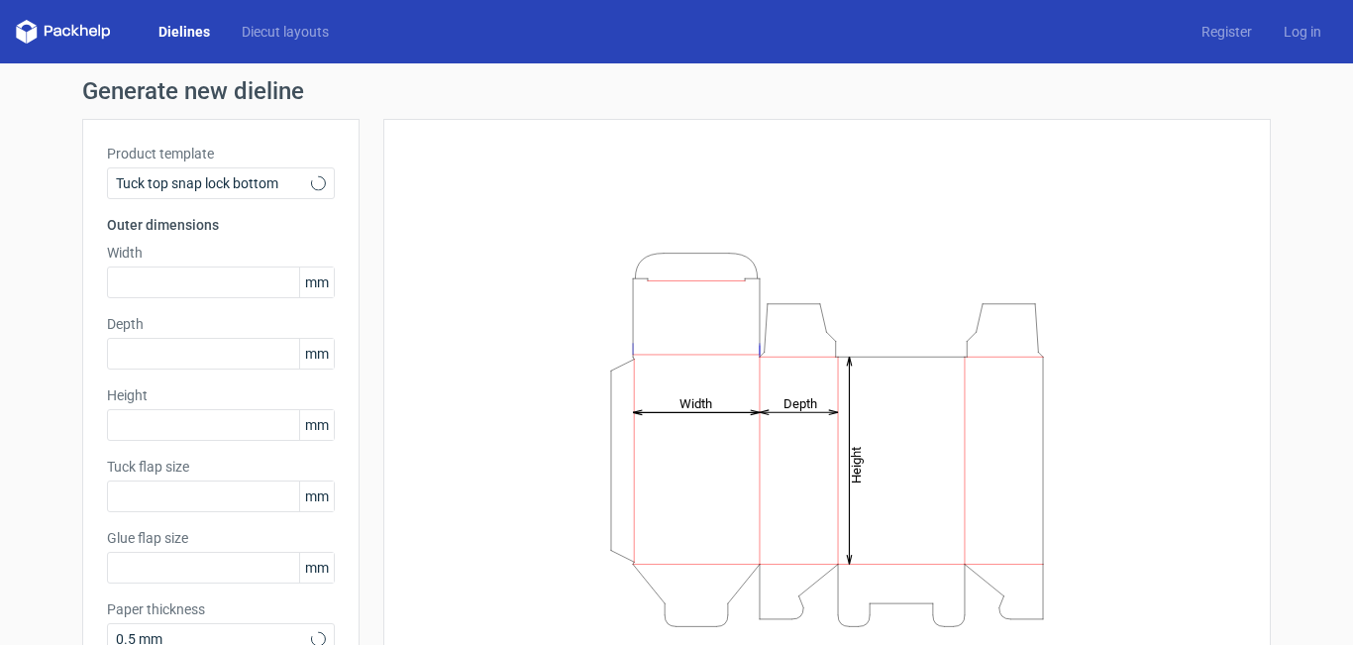
type input "15"
type input "10"
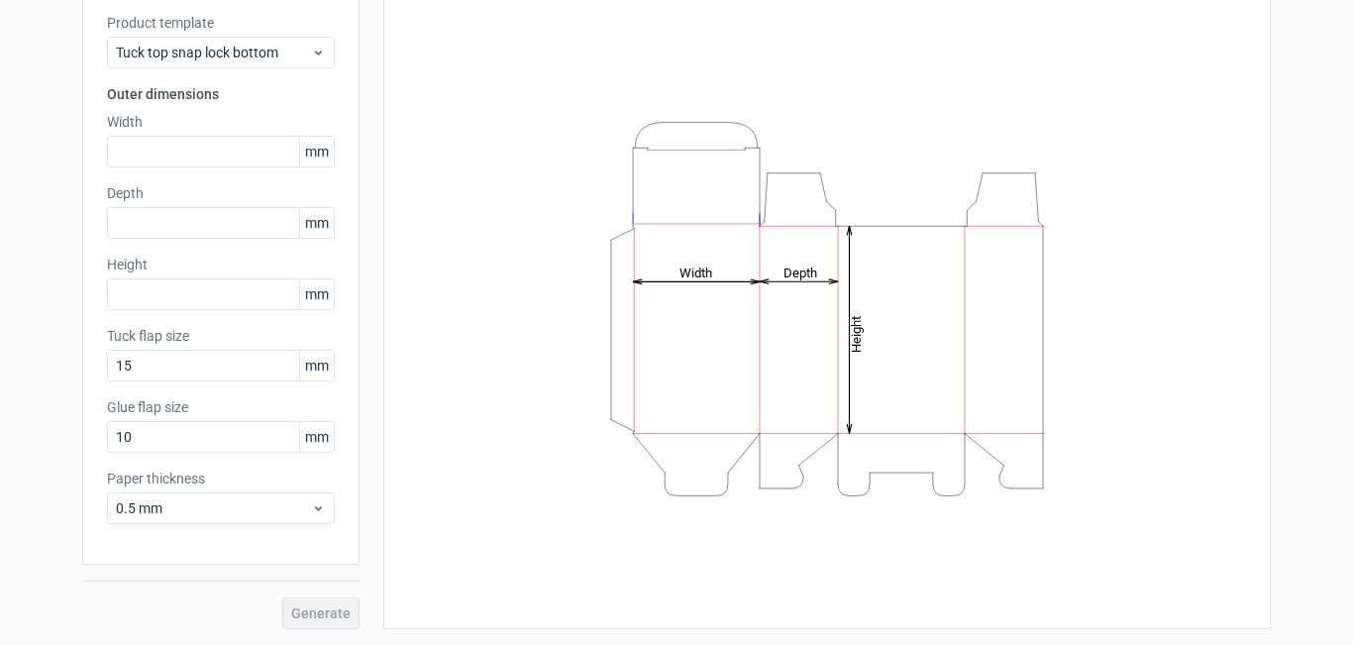
click at [677, 457] on icon "Height Depth Width" at bounding box center [827, 309] width 594 height 396
click at [683, 468] on icon "Height Depth Width" at bounding box center [827, 309] width 594 height 396
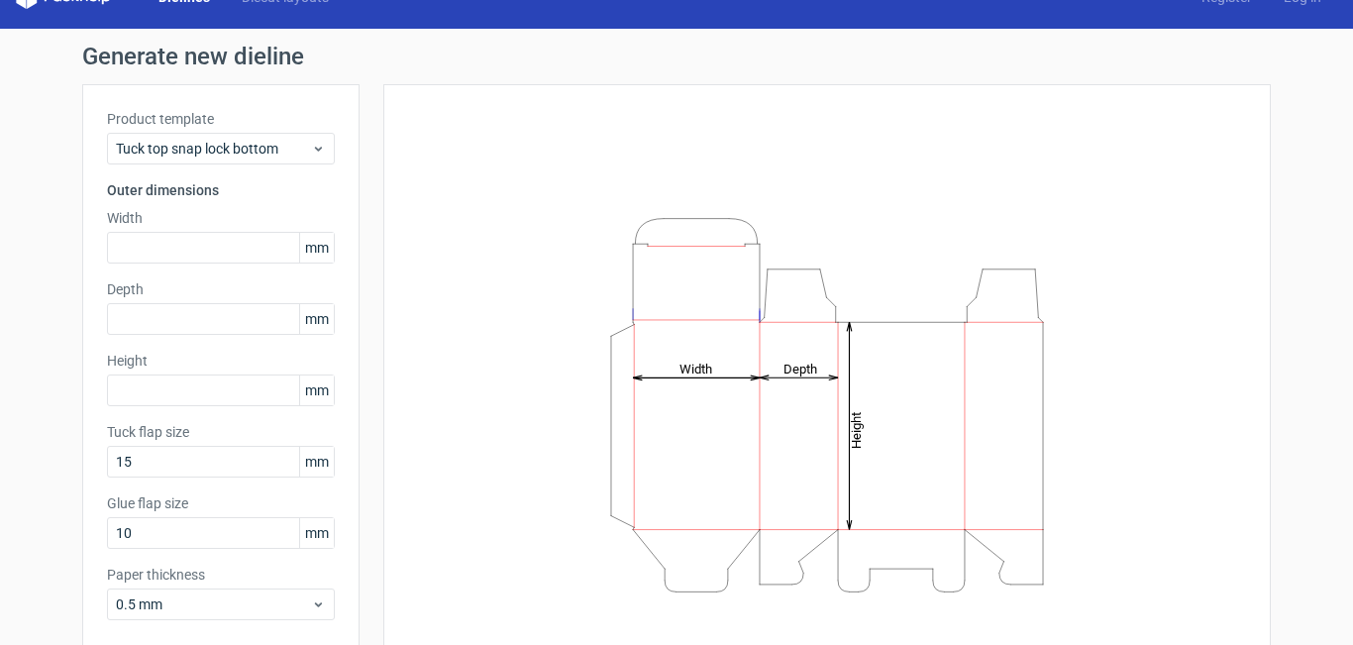
scroll to position [0, 0]
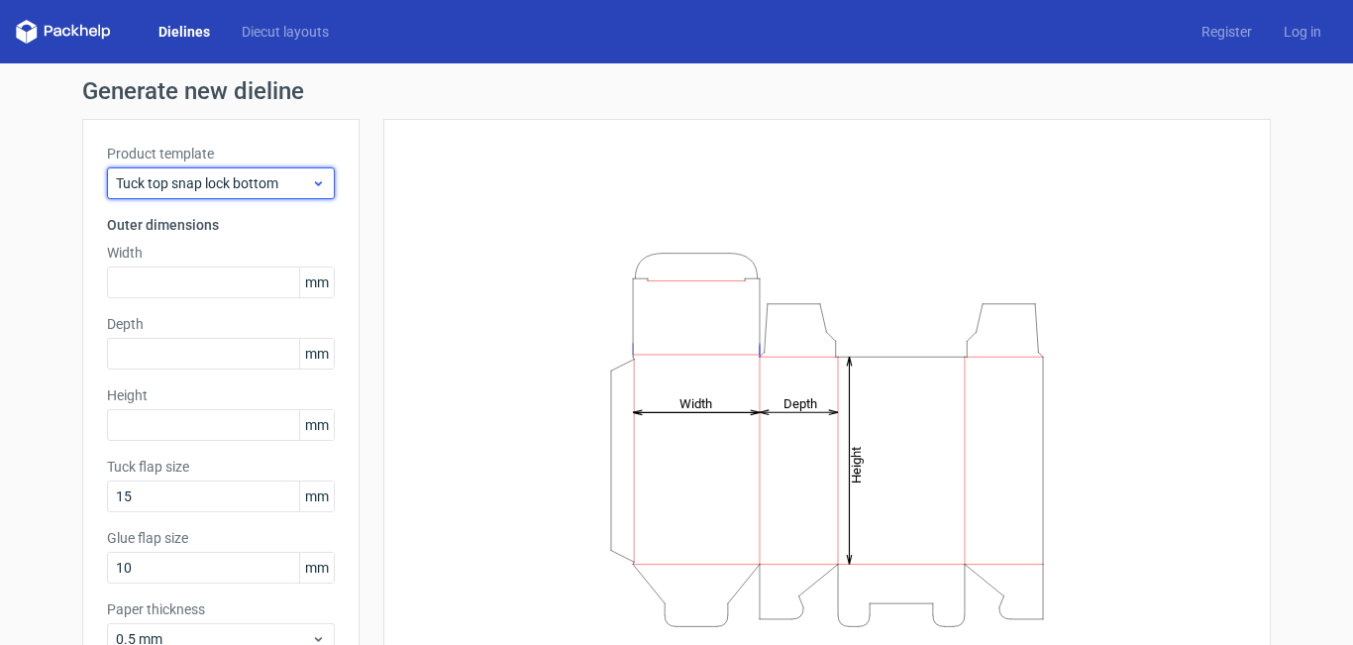
click at [317, 190] on icon at bounding box center [318, 183] width 15 height 16
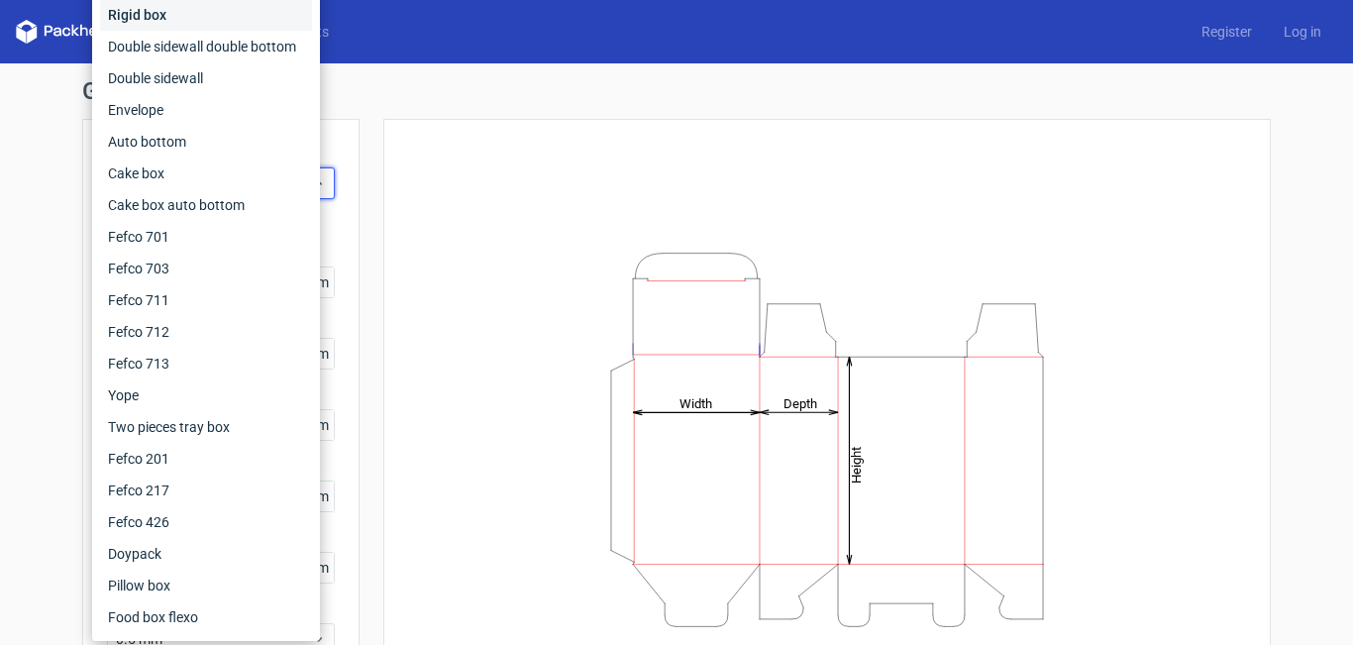
click at [246, 10] on div "Rigid box" at bounding box center [206, 15] width 212 height 32
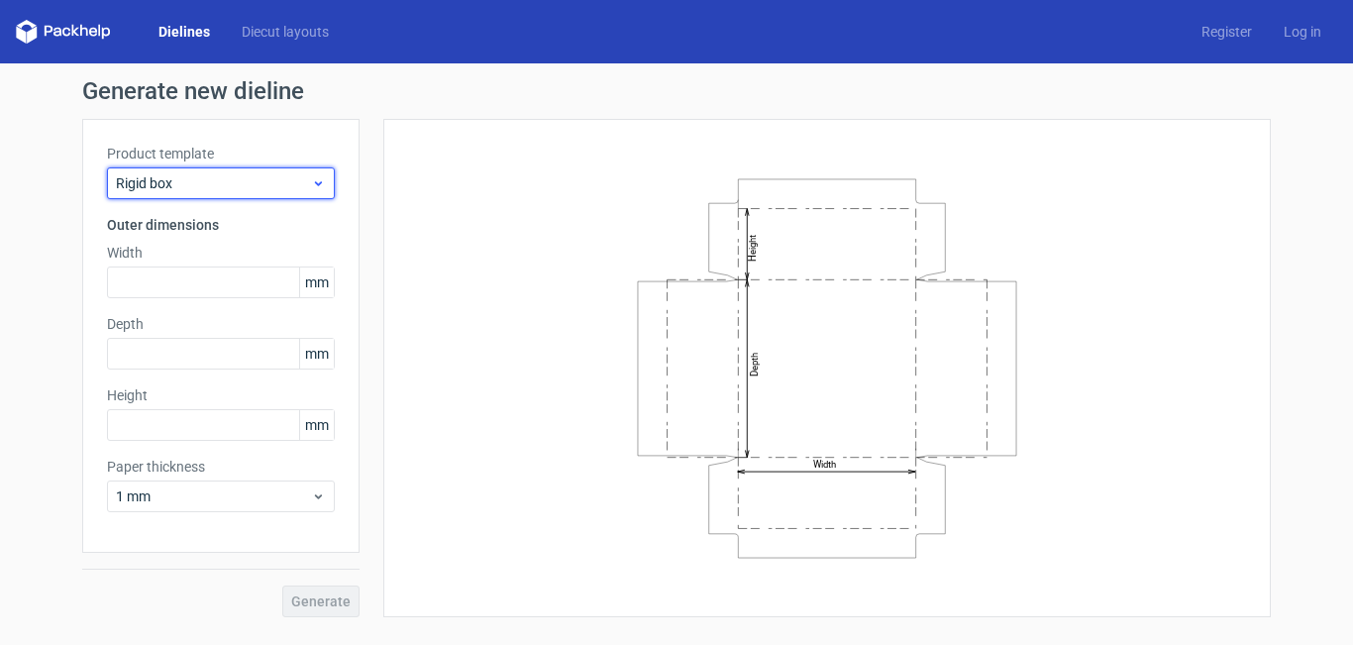
click at [323, 184] on icon at bounding box center [318, 183] width 15 height 16
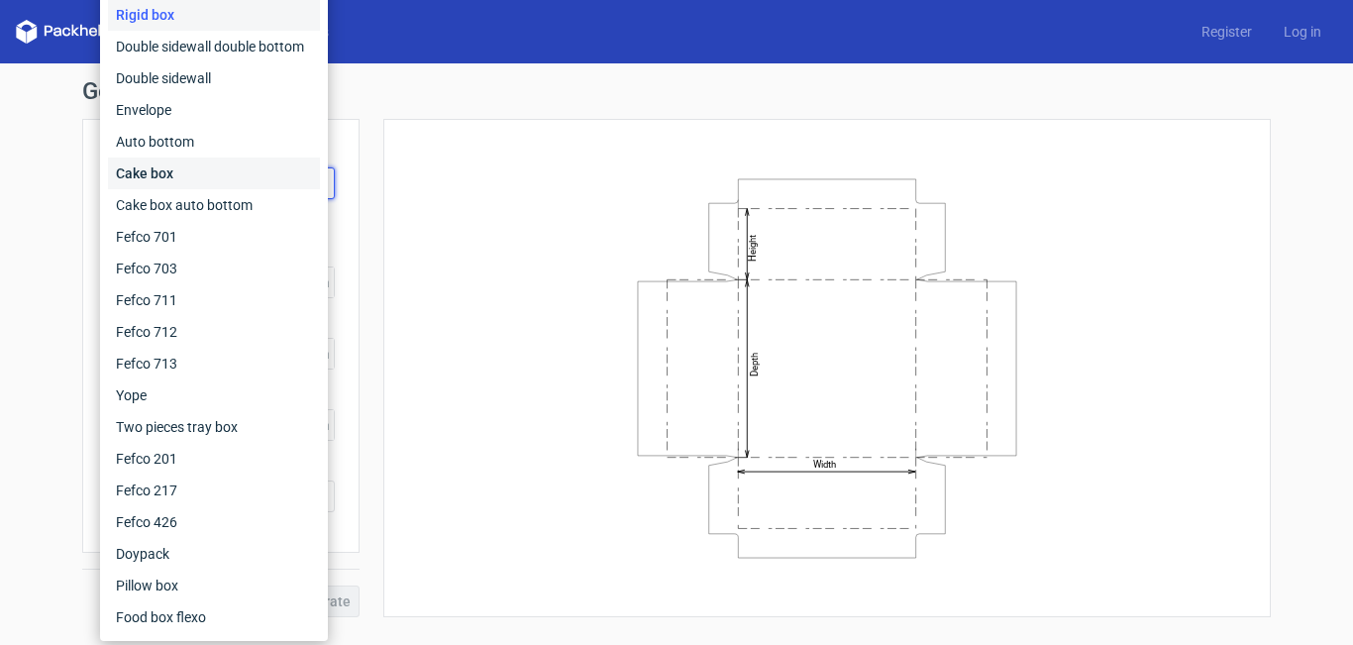
click at [230, 173] on div "Cake box" at bounding box center [214, 173] width 212 height 32
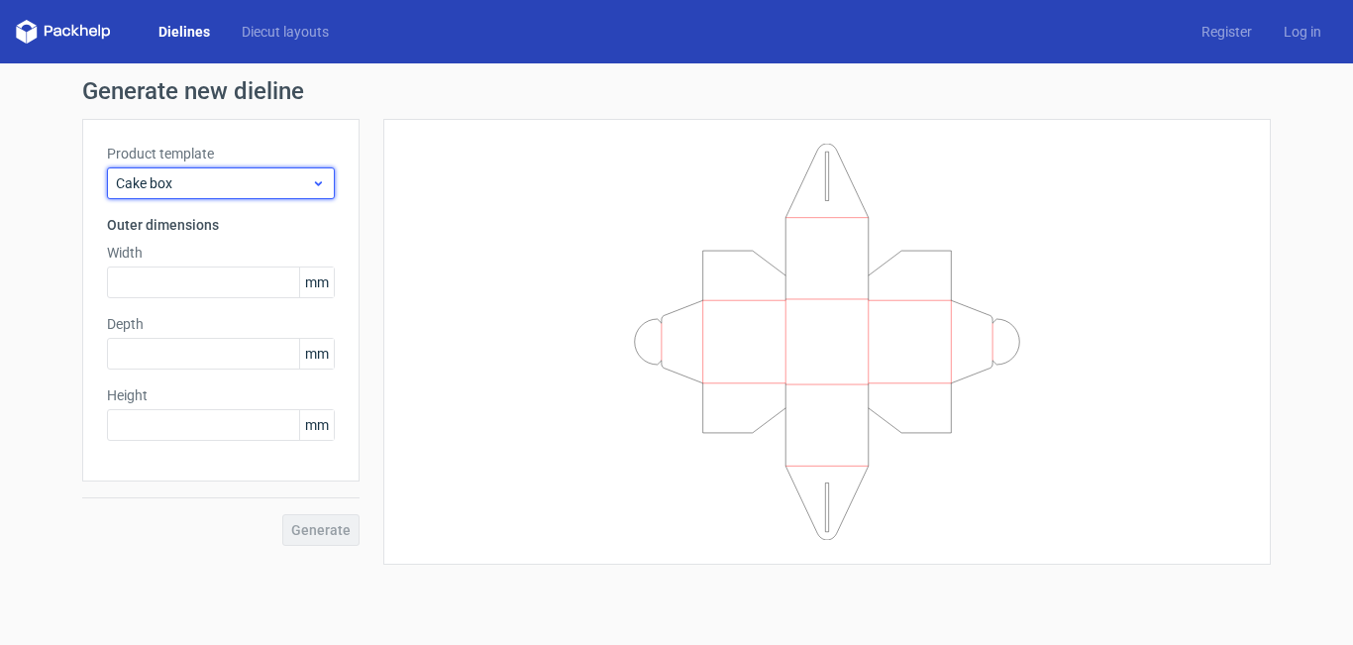
click at [314, 181] on icon at bounding box center [318, 183] width 15 height 16
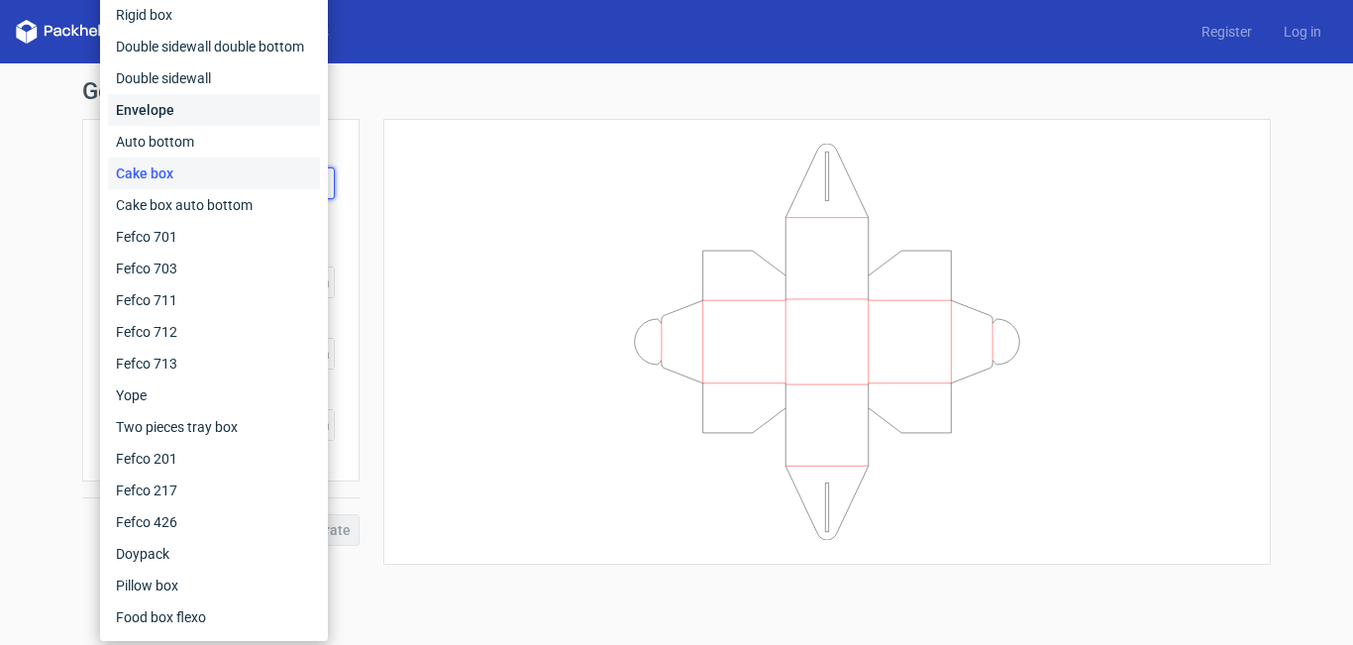
click at [252, 108] on div "Envelope" at bounding box center [214, 110] width 212 height 32
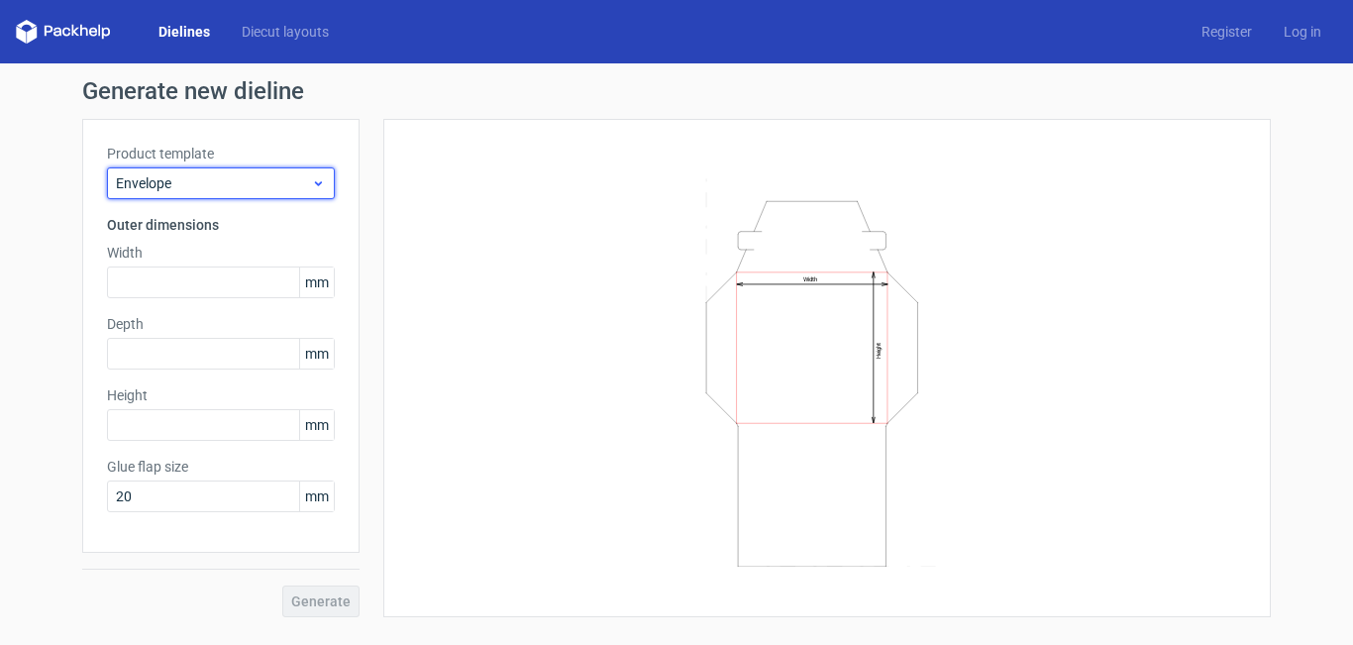
click at [326, 184] on div "Envelope" at bounding box center [221, 183] width 228 height 32
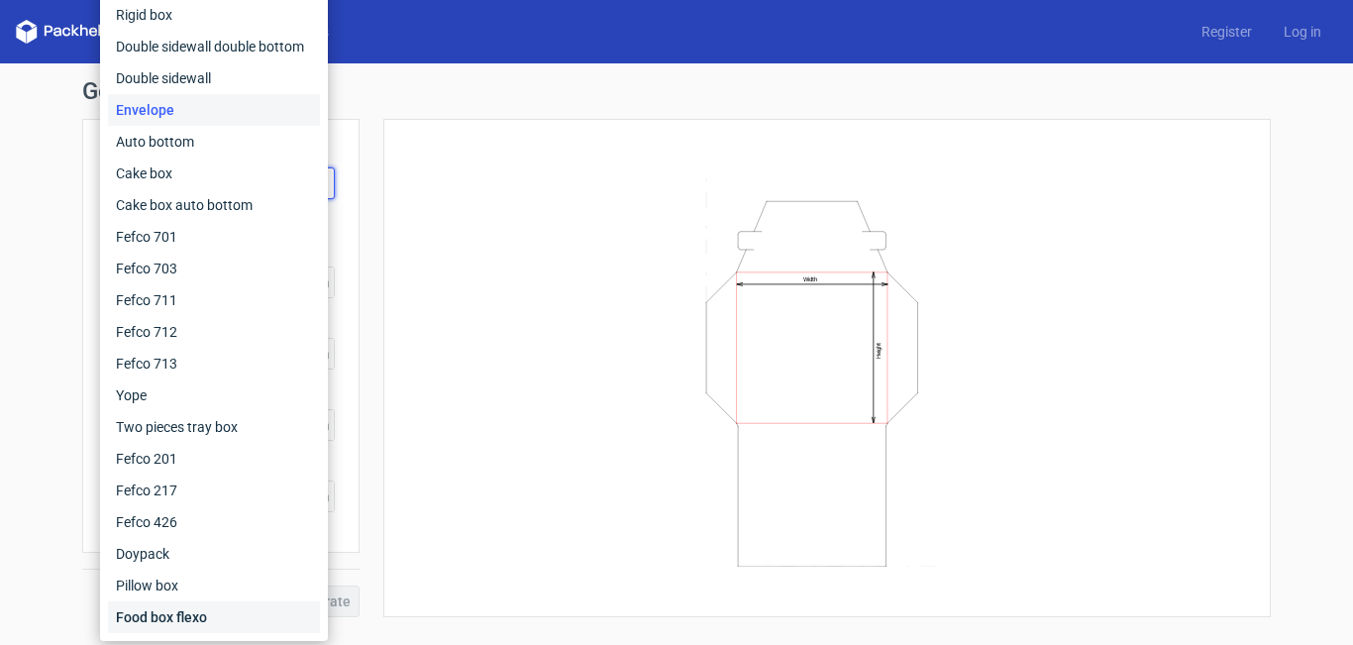
click at [239, 608] on div "Food box flexo" at bounding box center [214, 617] width 212 height 32
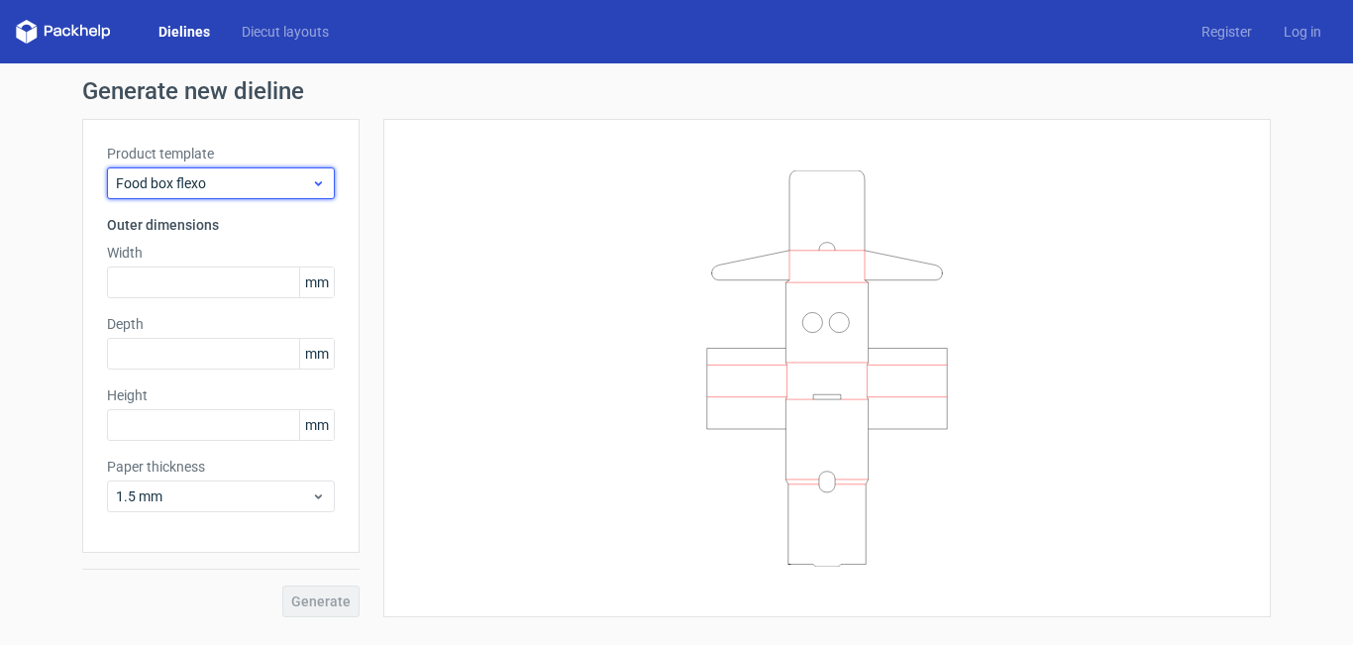
click at [321, 179] on icon at bounding box center [318, 183] width 15 height 16
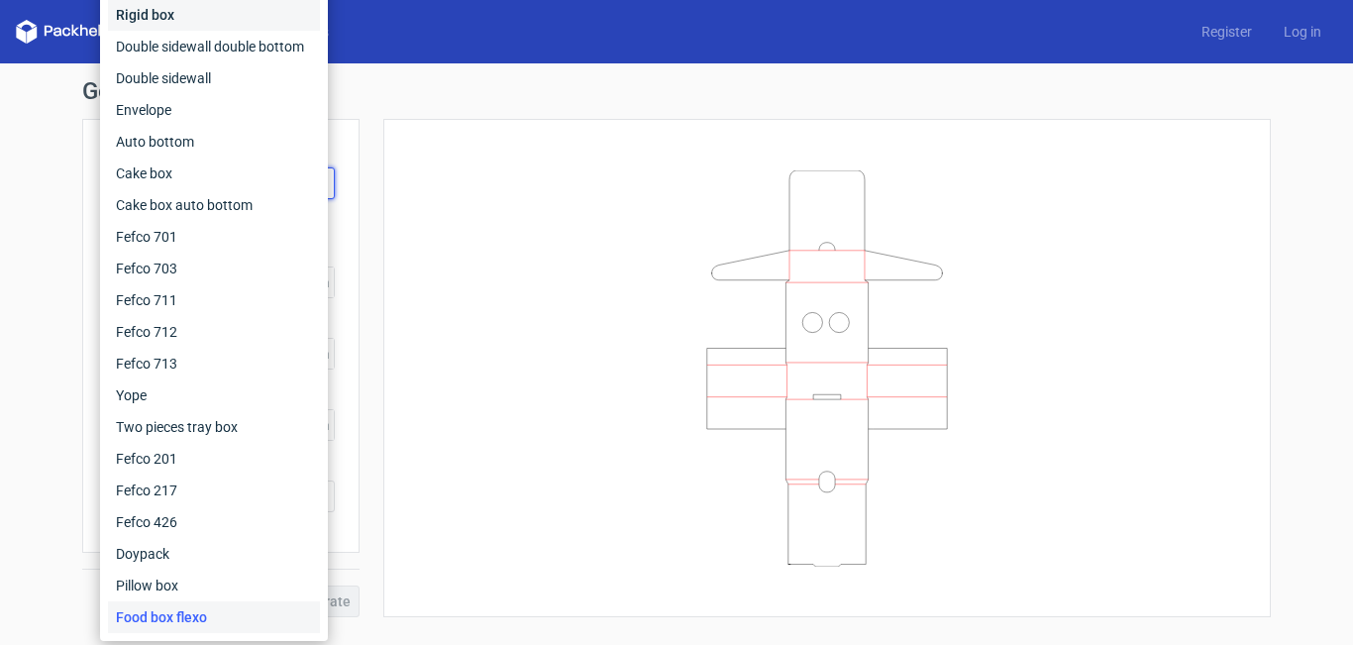
click at [260, 13] on div "Rigid box" at bounding box center [214, 15] width 212 height 32
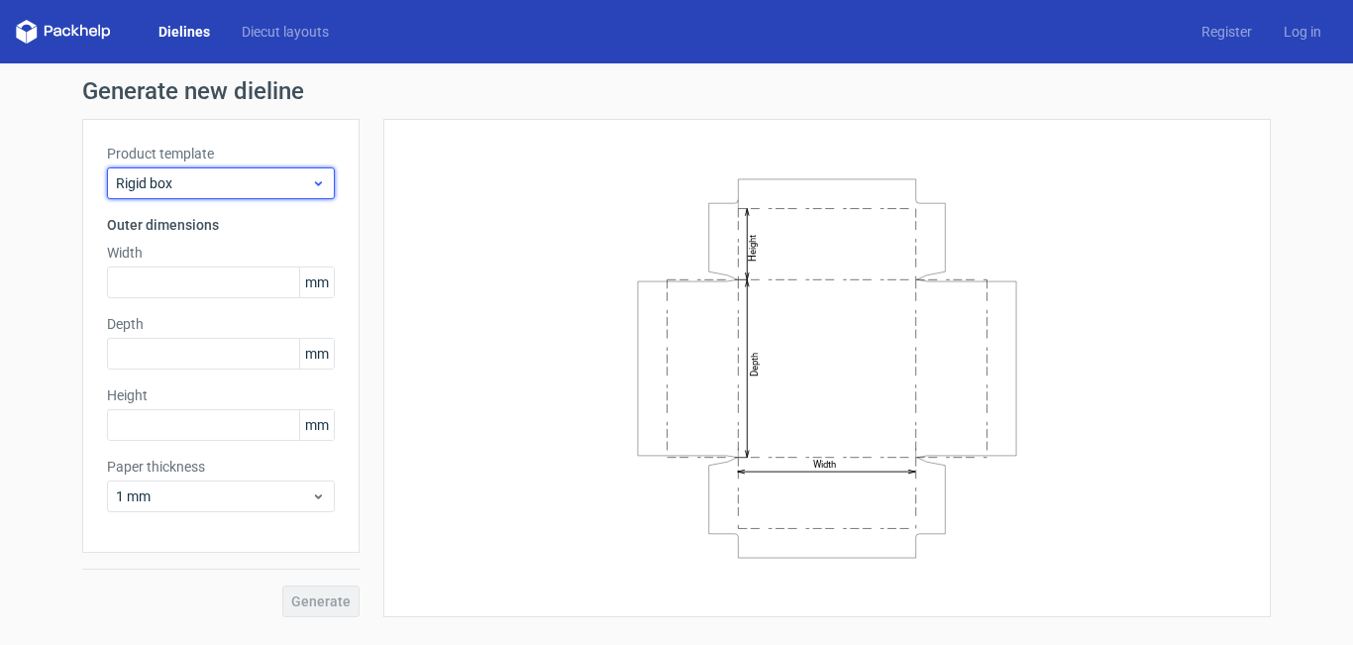
click at [320, 181] on icon at bounding box center [318, 183] width 15 height 16
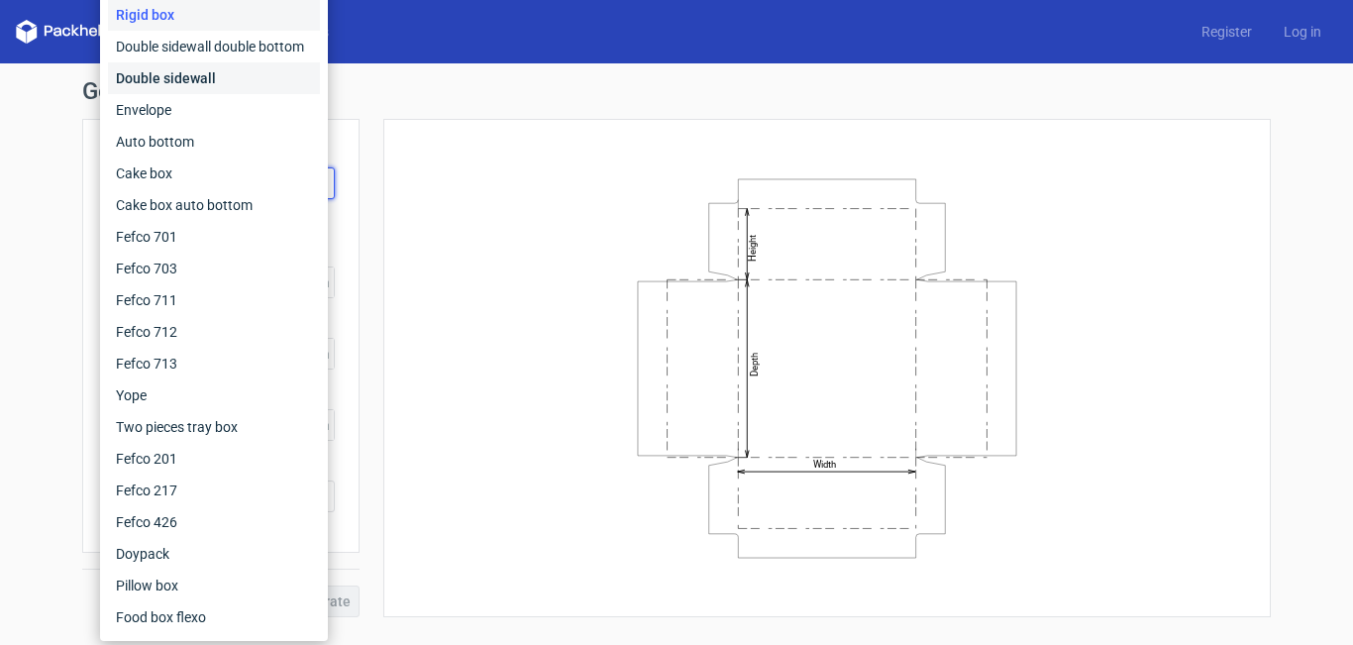
click at [252, 69] on div "Double sidewall" at bounding box center [214, 78] width 212 height 32
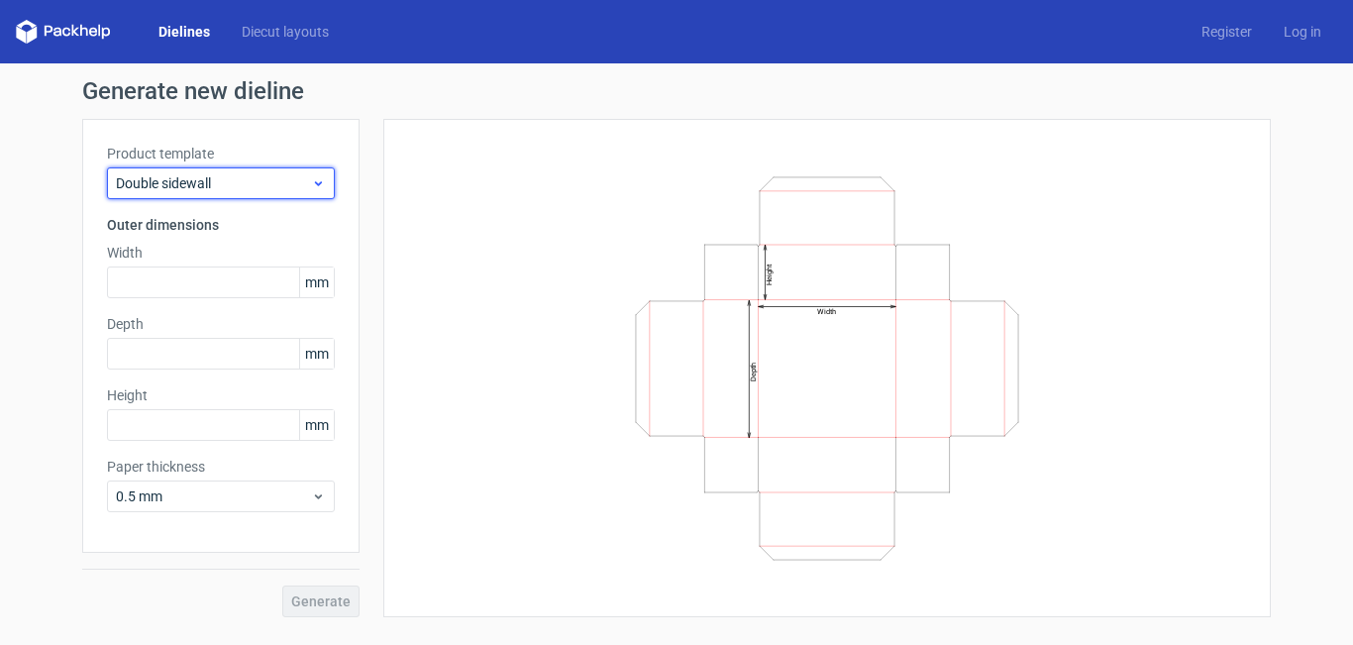
click at [324, 178] on icon at bounding box center [318, 183] width 15 height 16
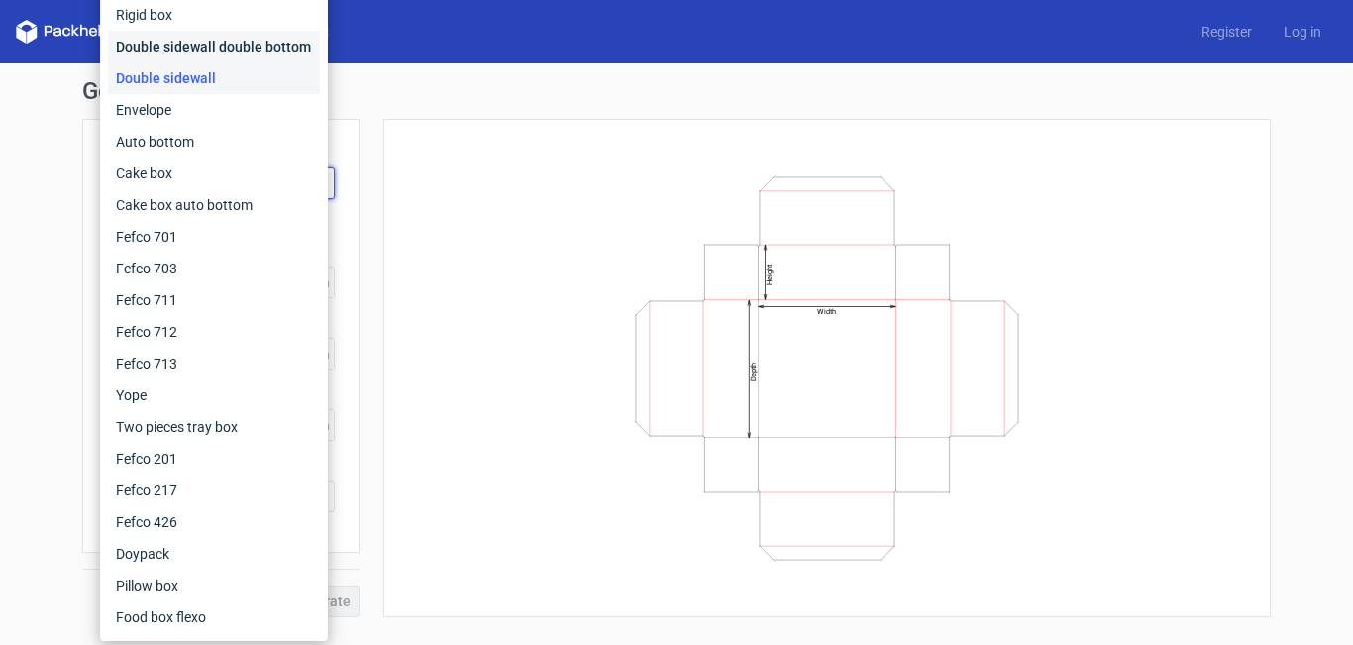
click at [281, 51] on div "Double sidewall double bottom" at bounding box center [214, 47] width 212 height 32
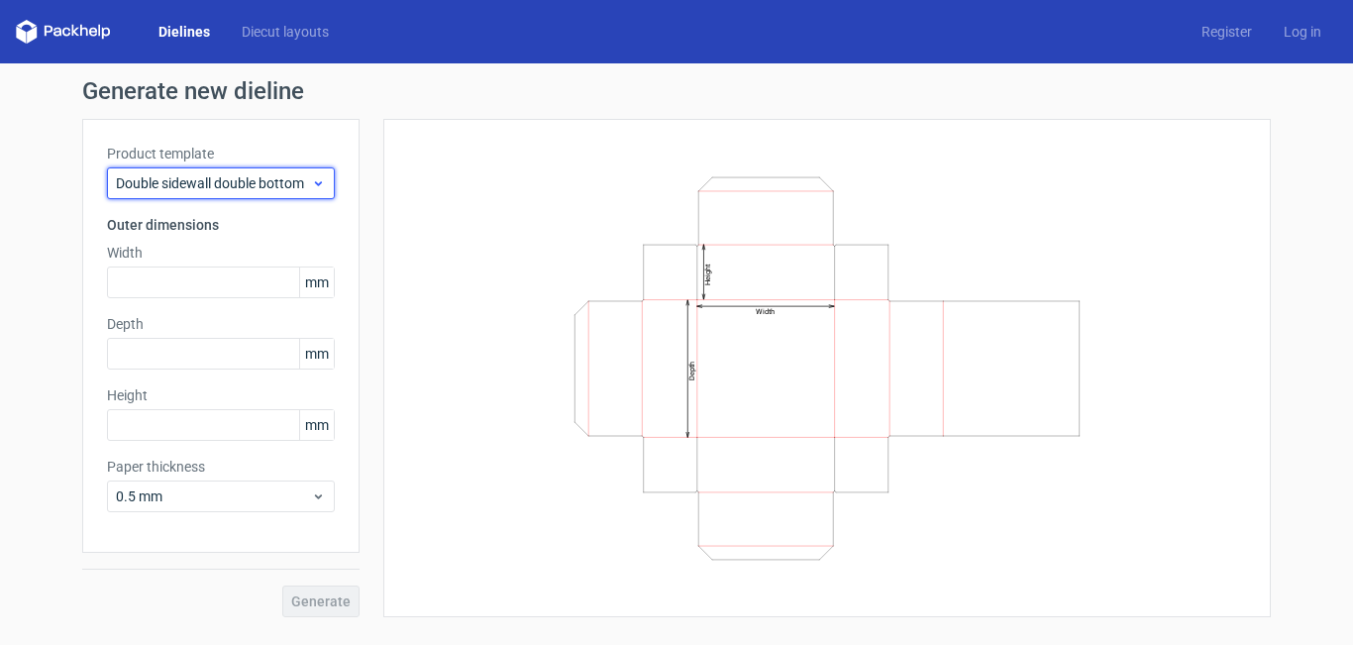
click at [319, 179] on icon at bounding box center [318, 183] width 15 height 16
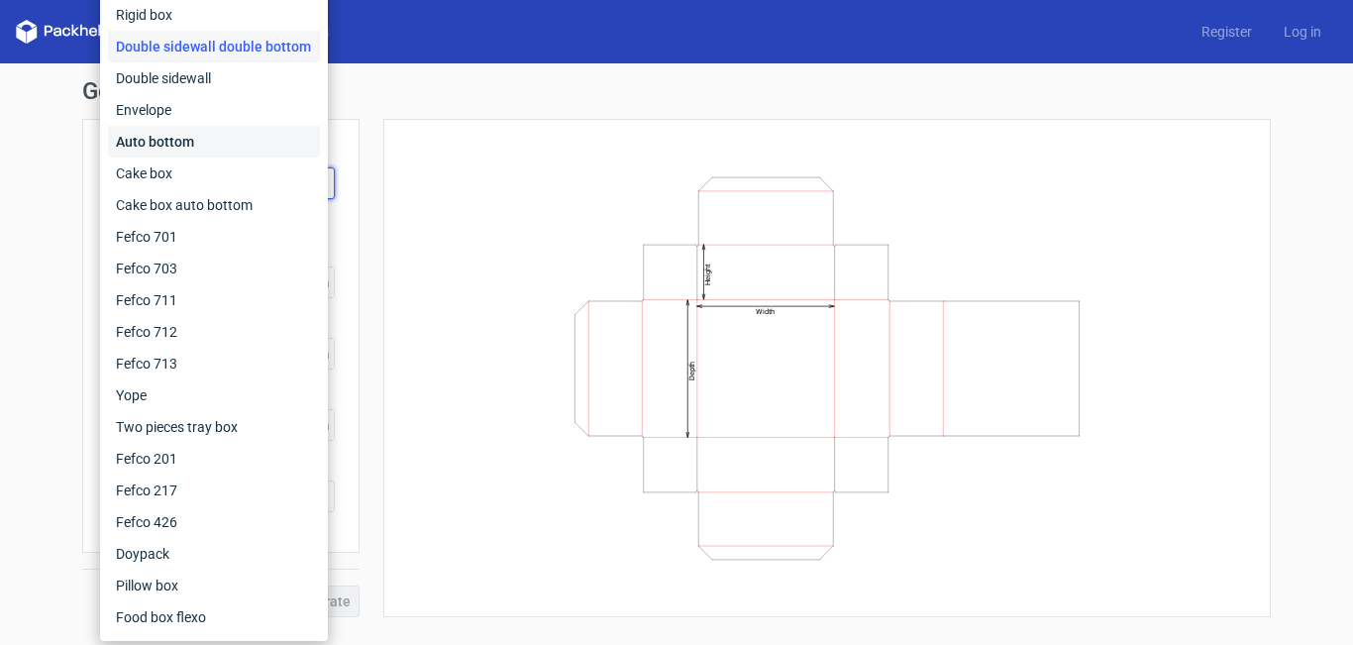
click at [261, 150] on div "Auto bottom" at bounding box center [214, 142] width 212 height 32
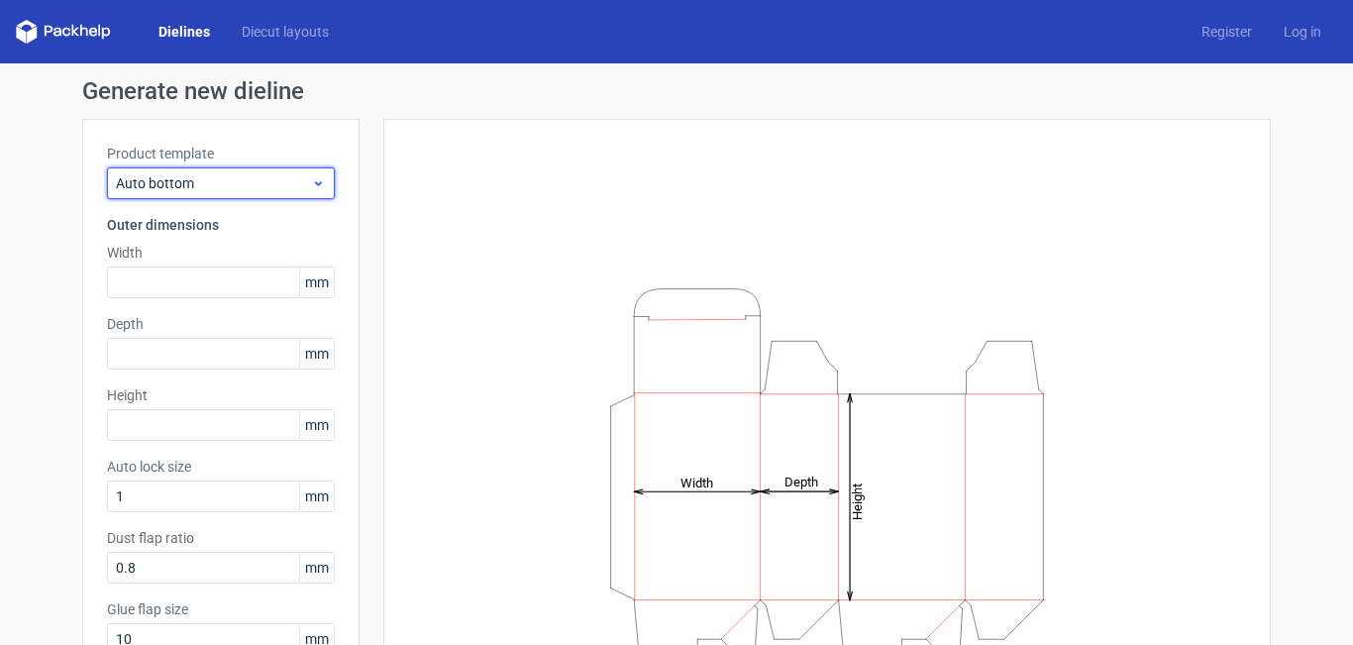
click at [311, 187] on icon at bounding box center [318, 183] width 15 height 16
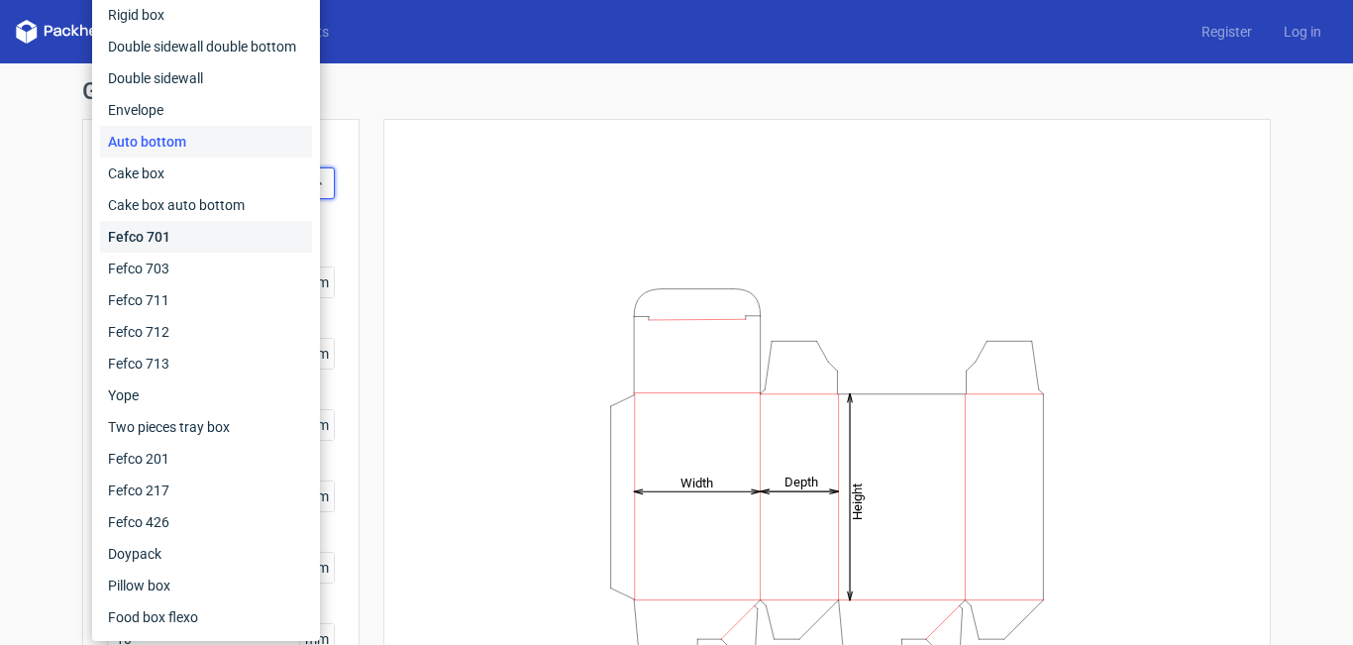
click at [241, 227] on div "Fefco 701" at bounding box center [206, 237] width 212 height 32
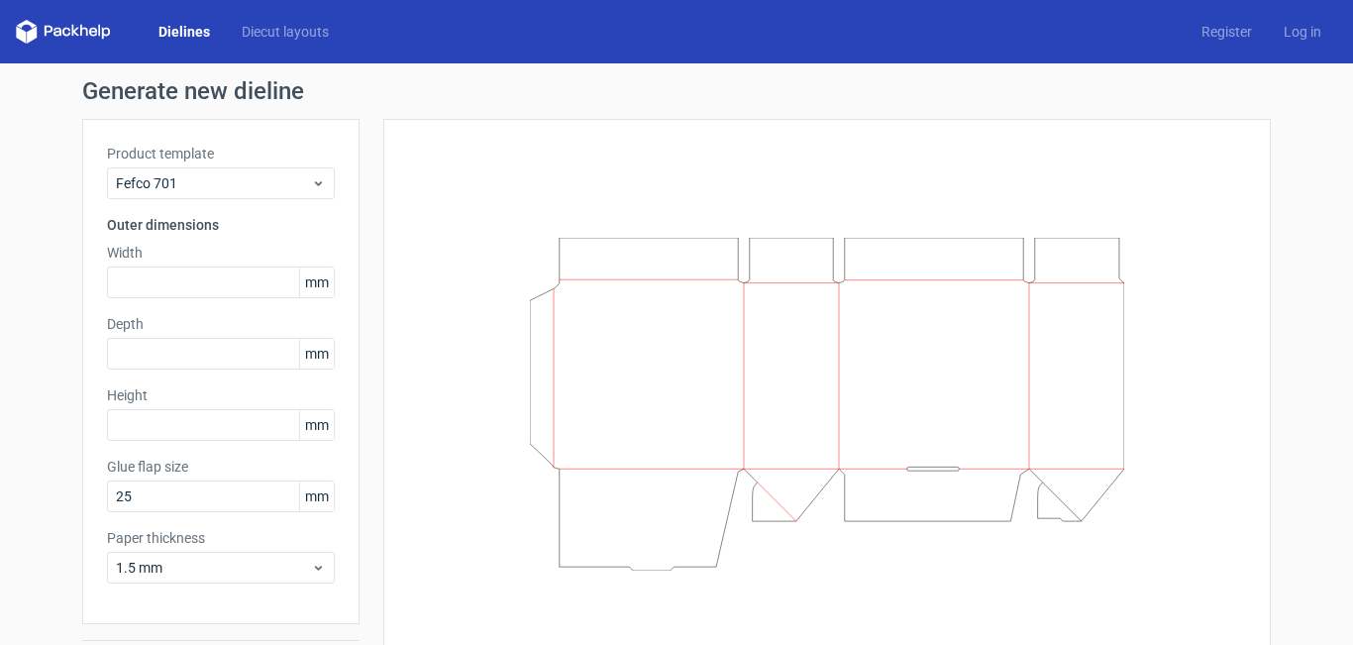
click at [332, 179] on div "Product template Fefco 701 Outer dimensions Width mm Depth mm Height mm Glue fl…" at bounding box center [220, 371] width 277 height 505
click at [311, 181] on icon at bounding box center [318, 183] width 15 height 16
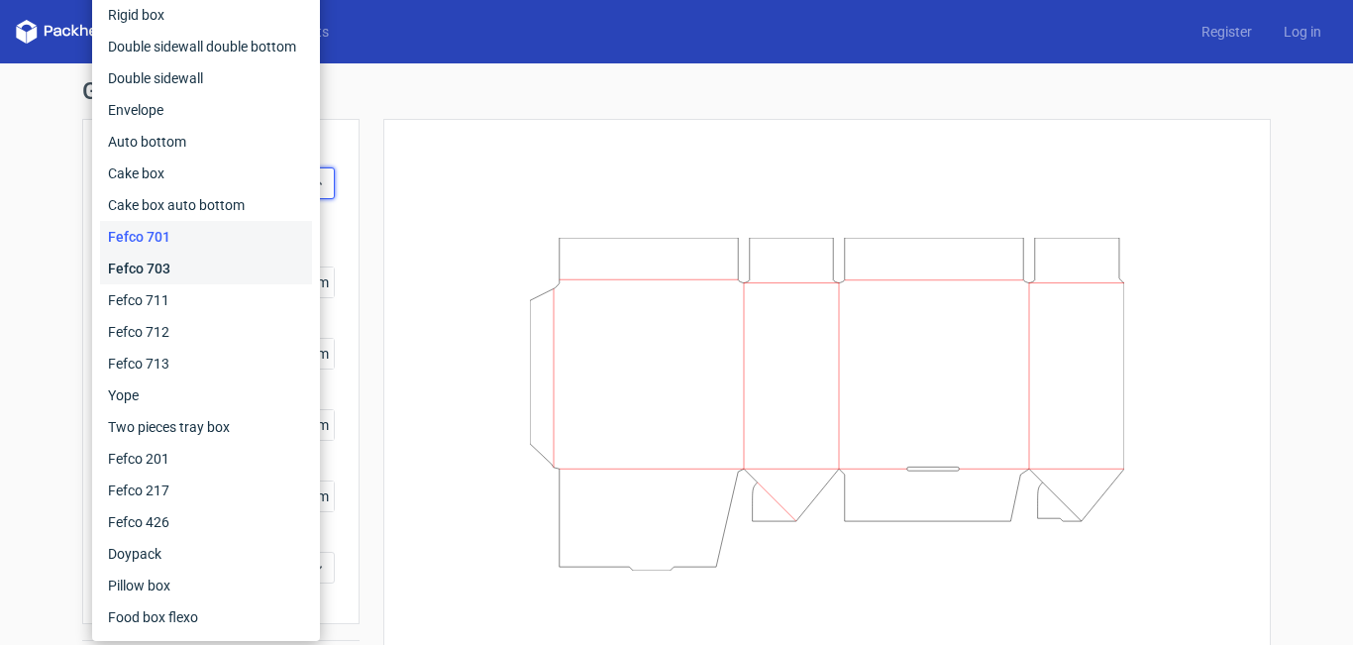
click at [265, 261] on div "Fefco 703" at bounding box center [206, 268] width 212 height 32
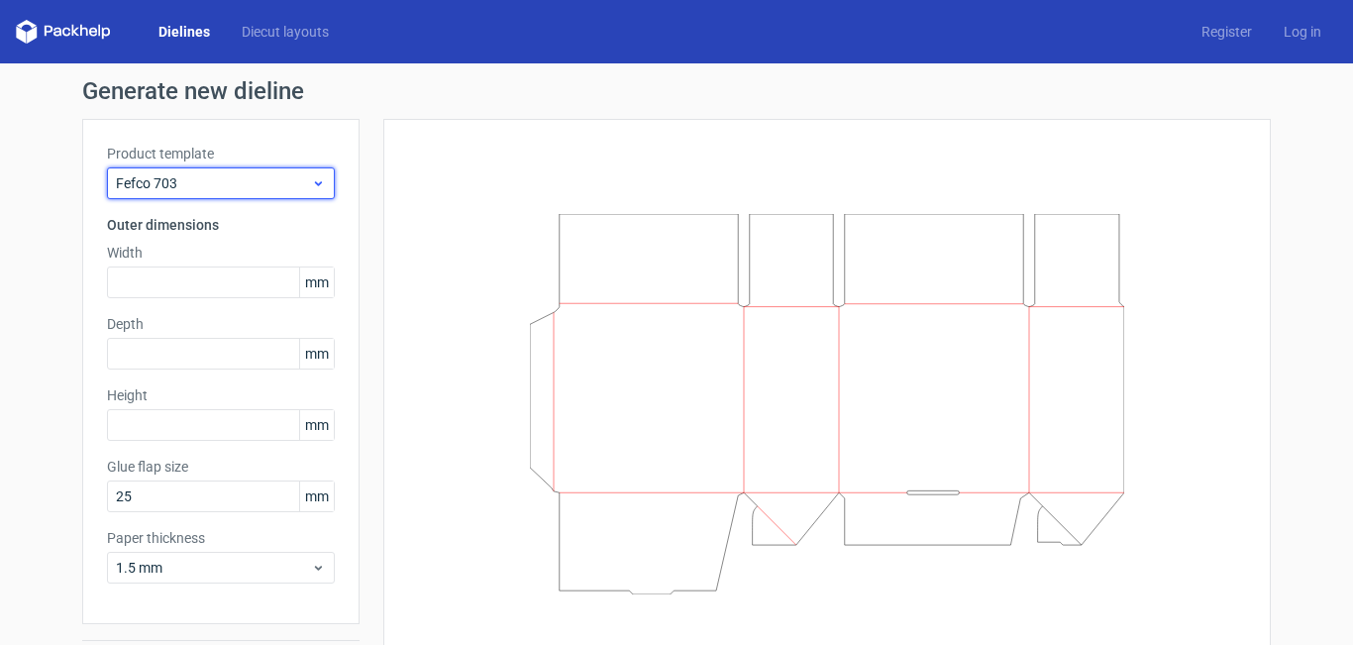
click at [319, 171] on div "Fefco 703" at bounding box center [221, 183] width 228 height 32
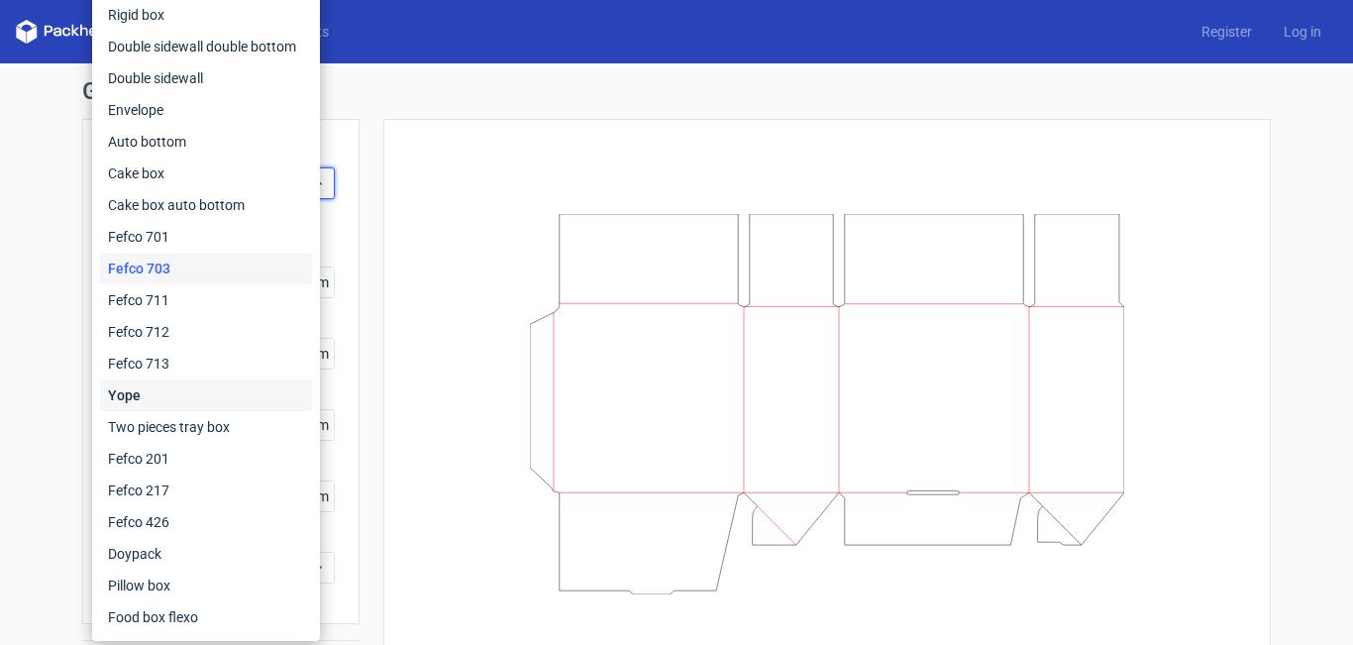
click at [235, 391] on div "Yope" at bounding box center [206, 395] width 212 height 32
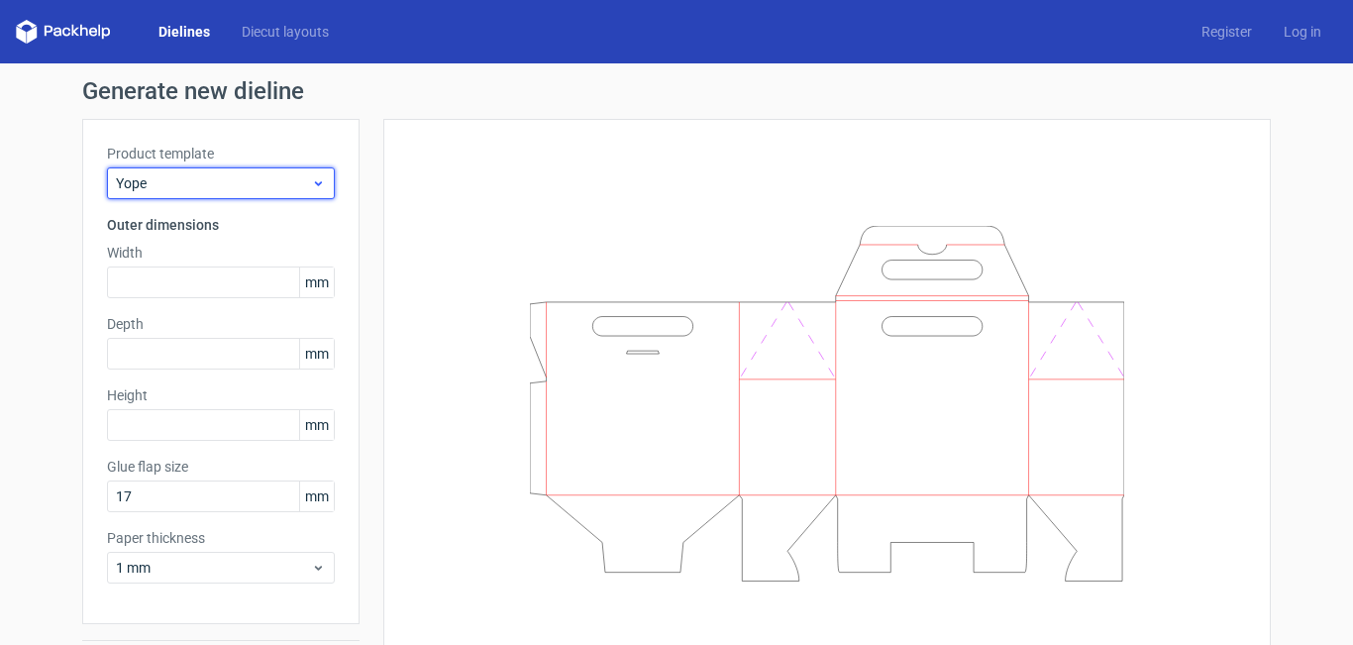
click at [316, 190] on icon at bounding box center [318, 183] width 15 height 16
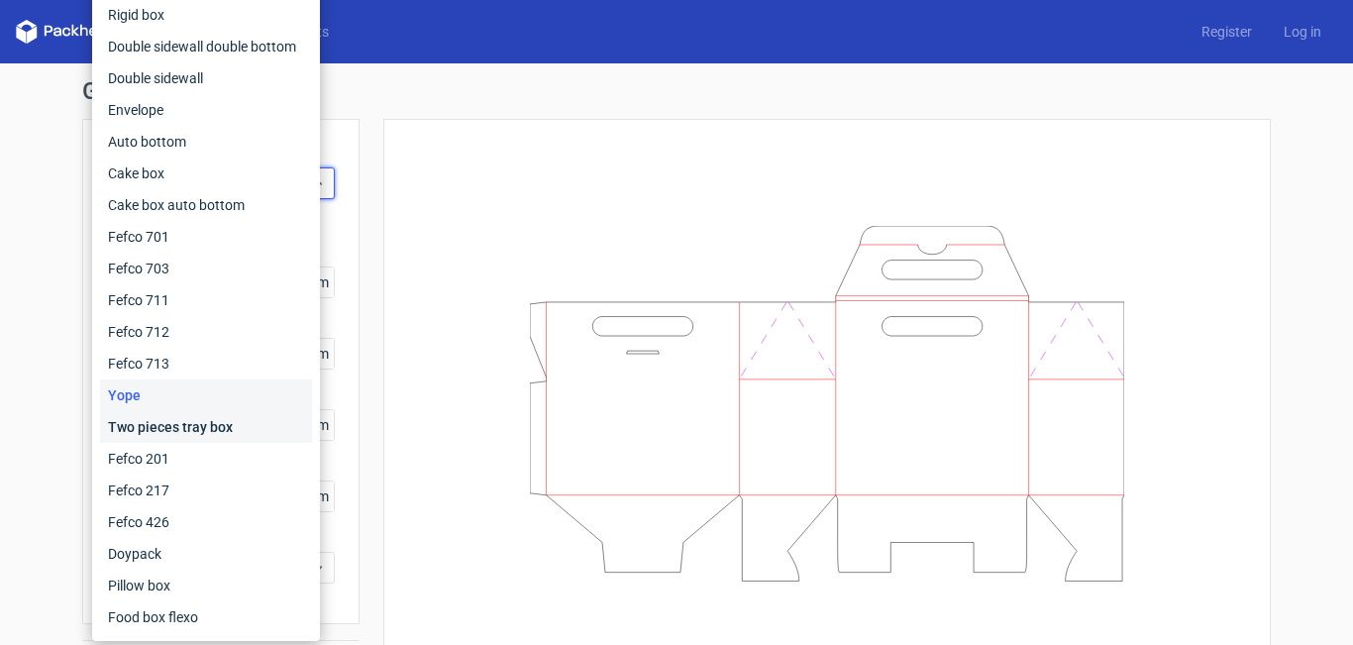
click at [263, 430] on div "Two pieces tray box" at bounding box center [206, 427] width 212 height 32
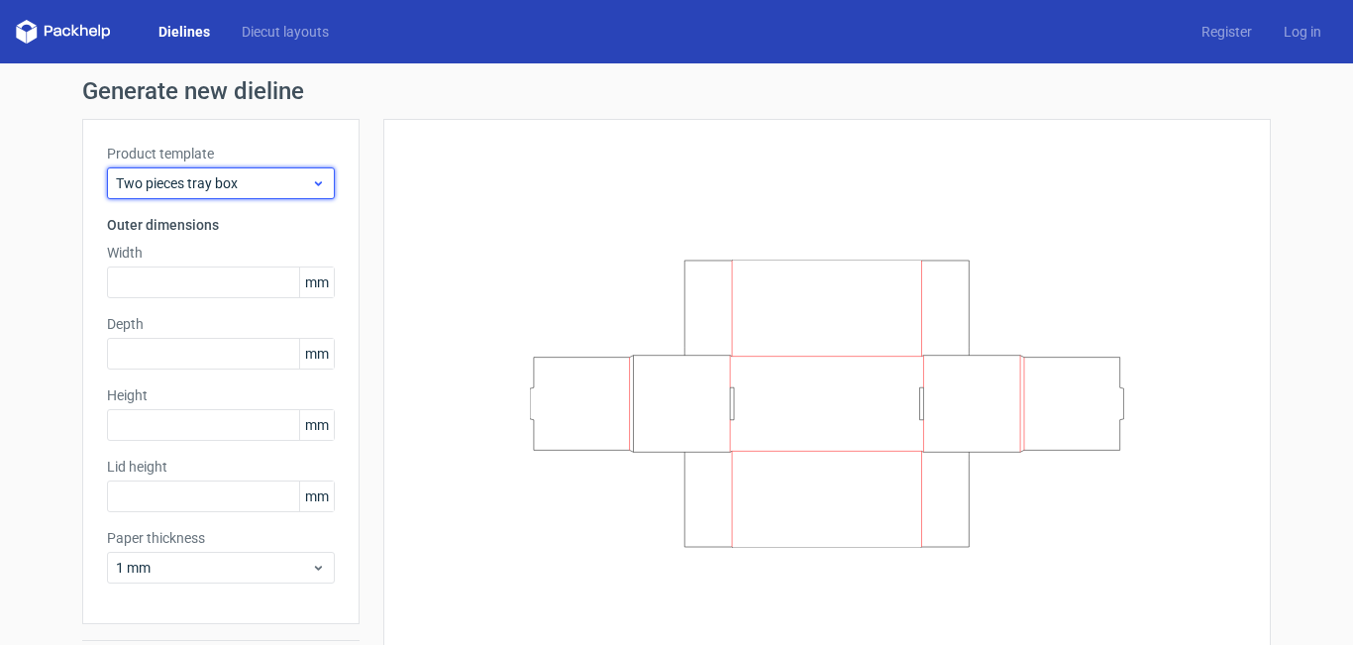
click at [313, 186] on icon at bounding box center [318, 183] width 15 height 16
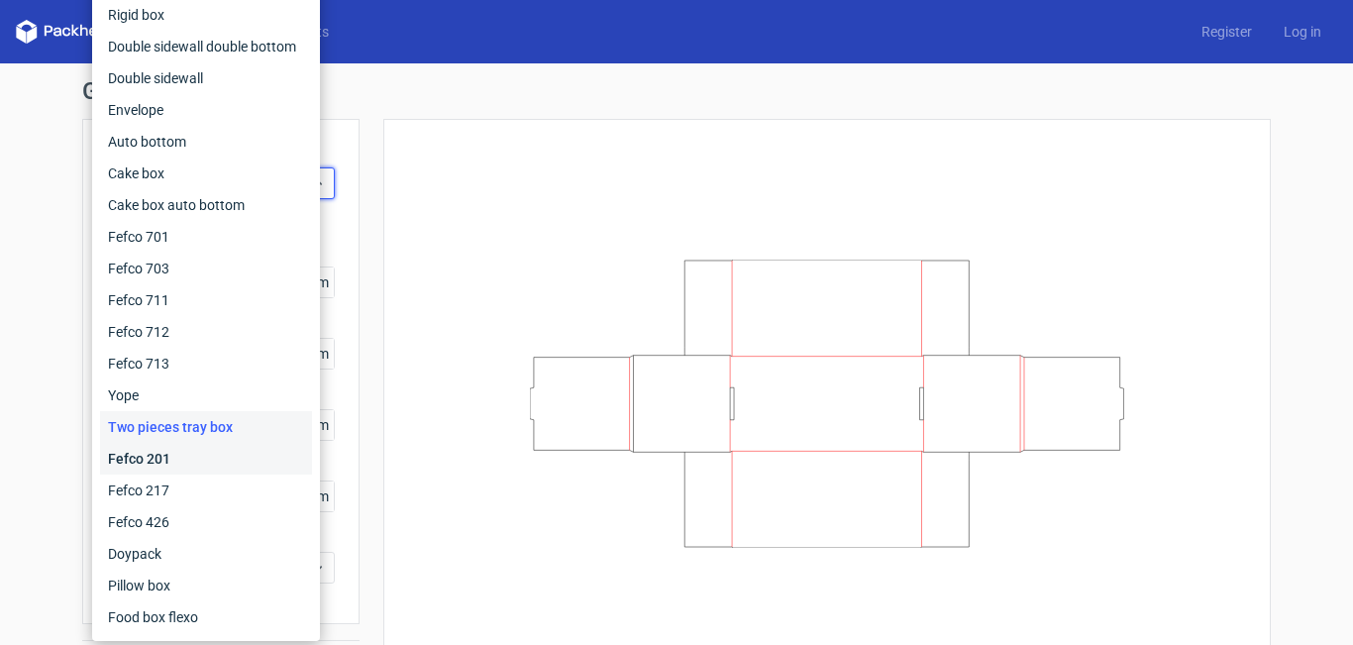
click at [214, 458] on div "Fefco 201" at bounding box center [206, 459] width 212 height 32
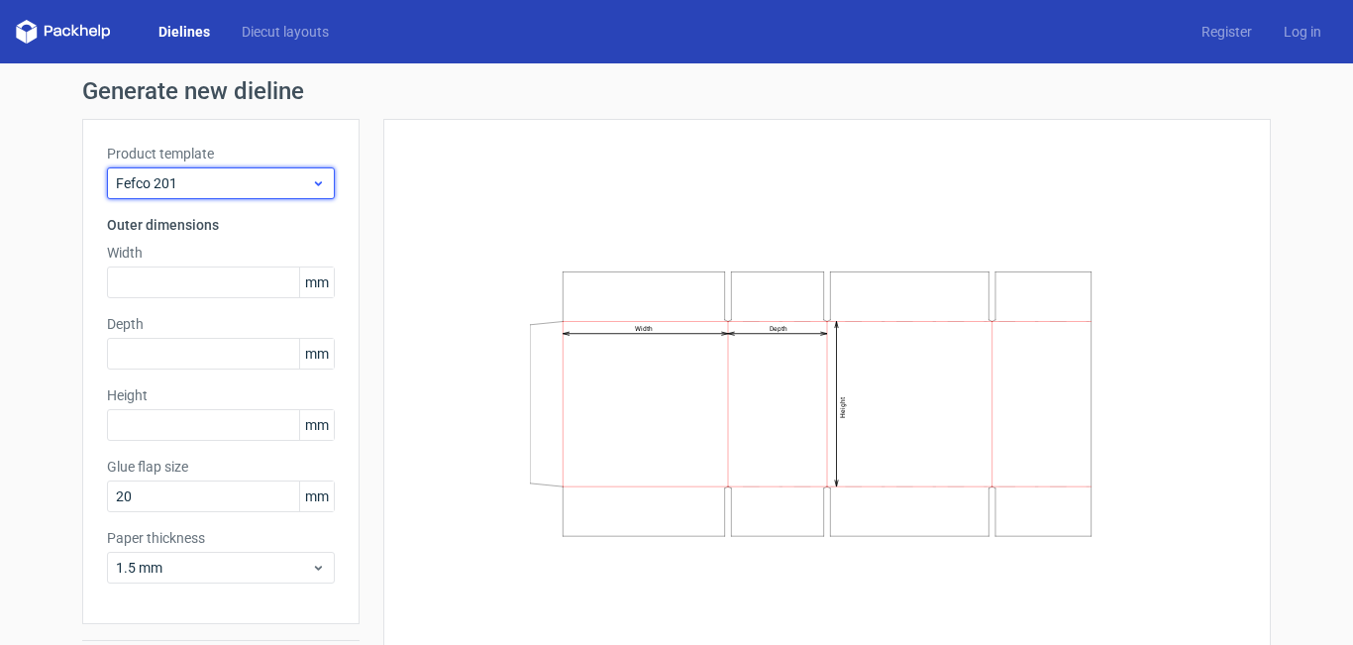
click at [311, 187] on icon at bounding box center [318, 183] width 15 height 16
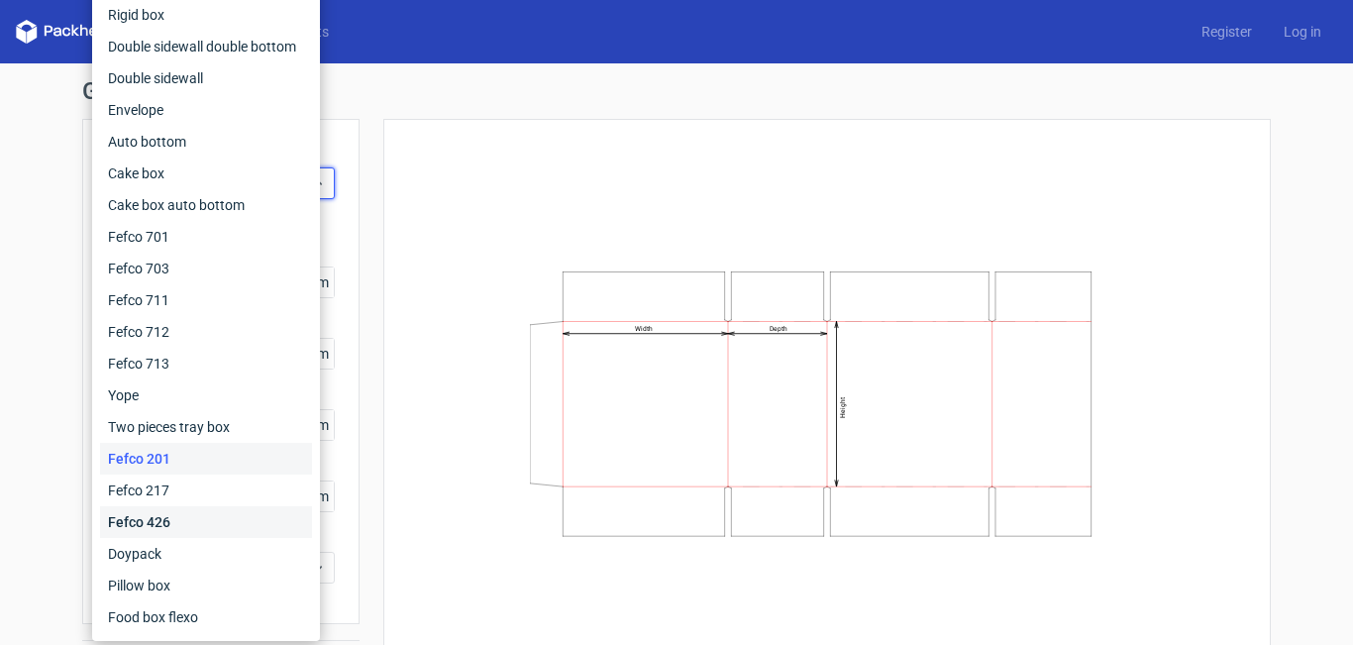
click at [220, 506] on div "Fefco 426" at bounding box center [206, 522] width 212 height 32
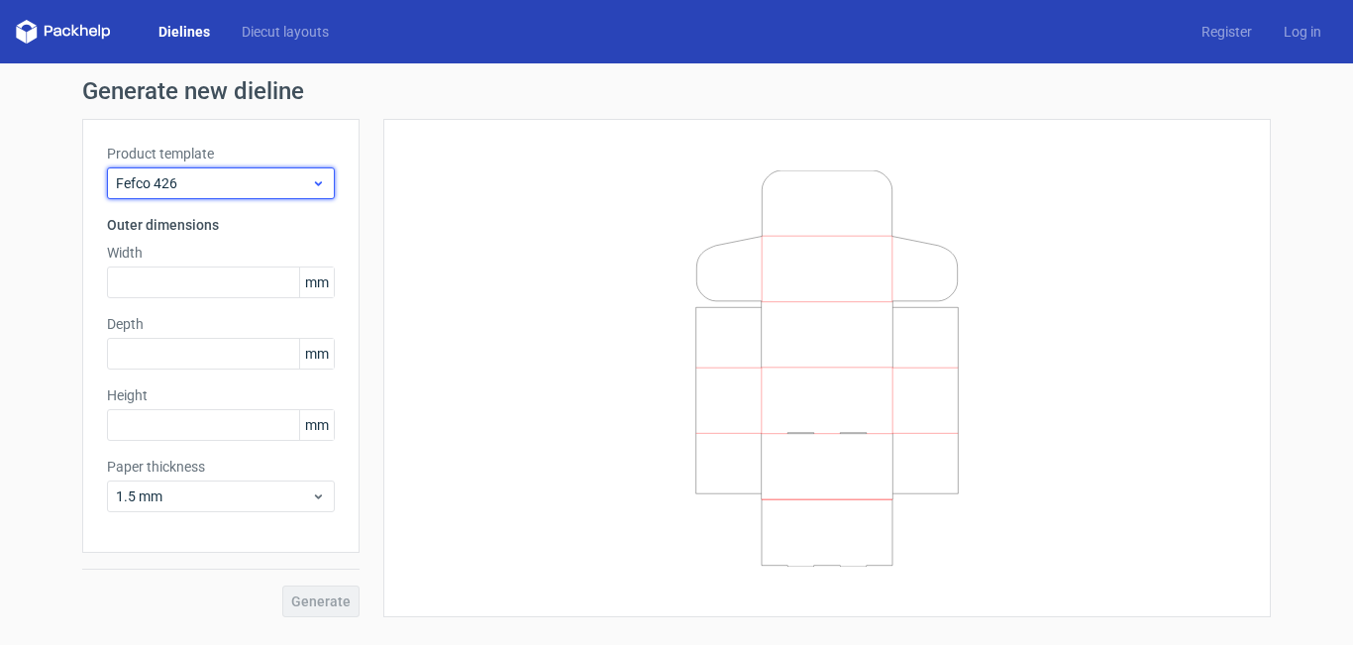
click at [300, 178] on span "Fefco 426" at bounding box center [213, 183] width 195 height 20
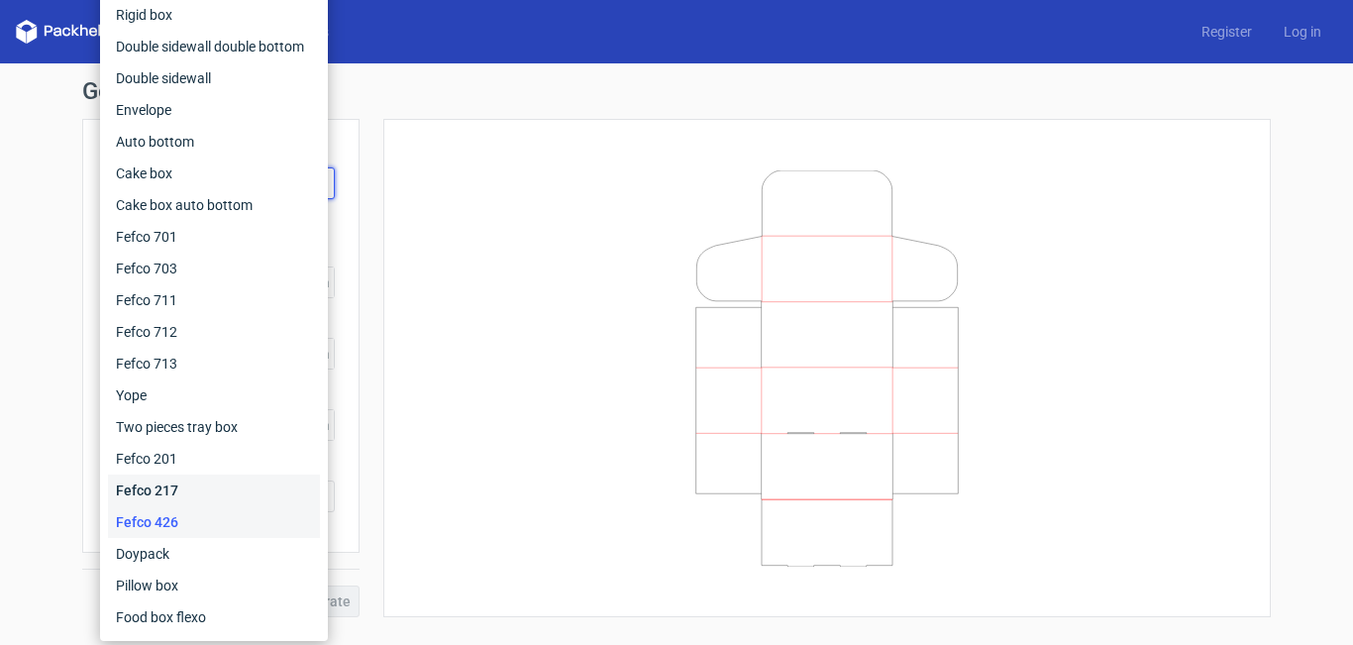
click at [216, 492] on div "Fefco 217" at bounding box center [214, 490] width 212 height 32
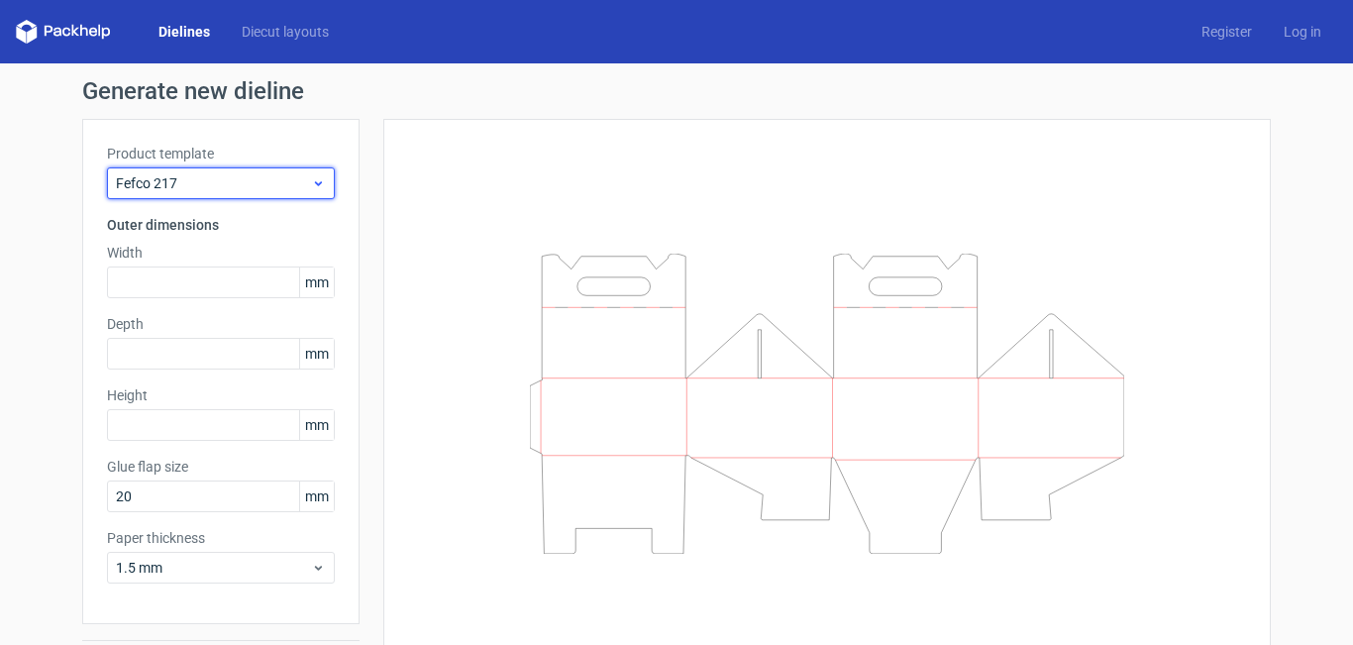
click at [311, 180] on icon at bounding box center [318, 183] width 15 height 16
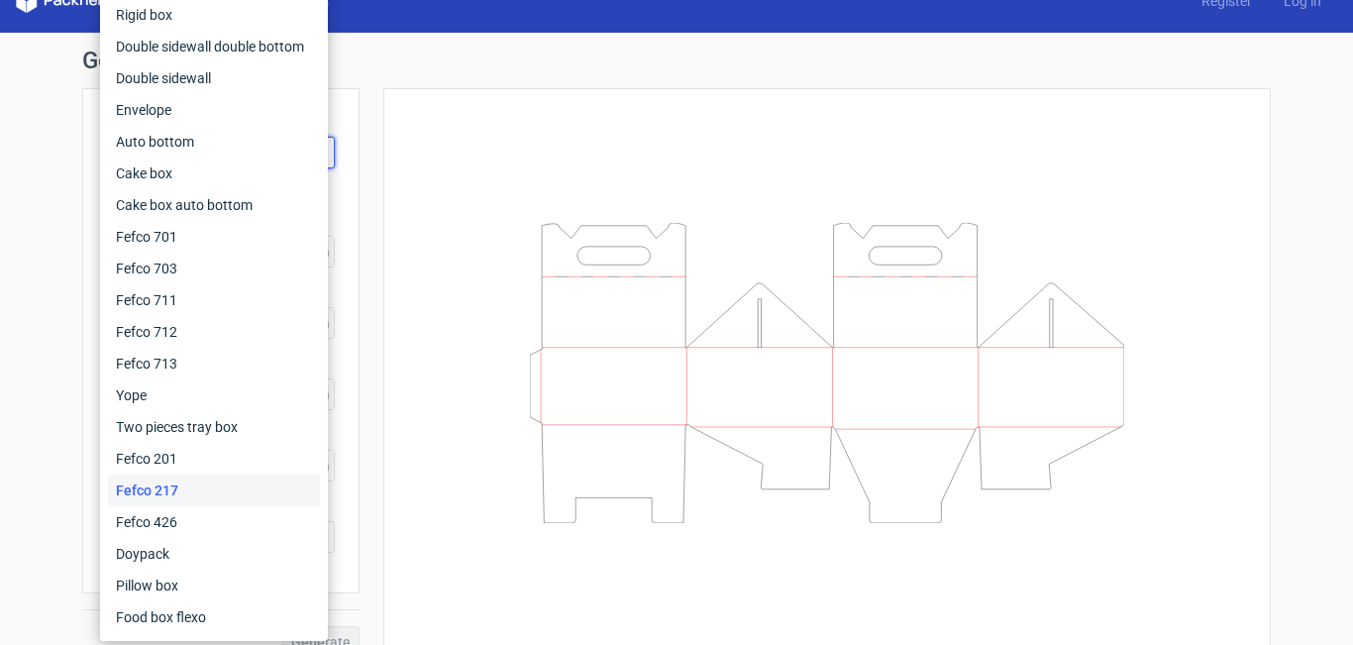
scroll to position [33, 0]
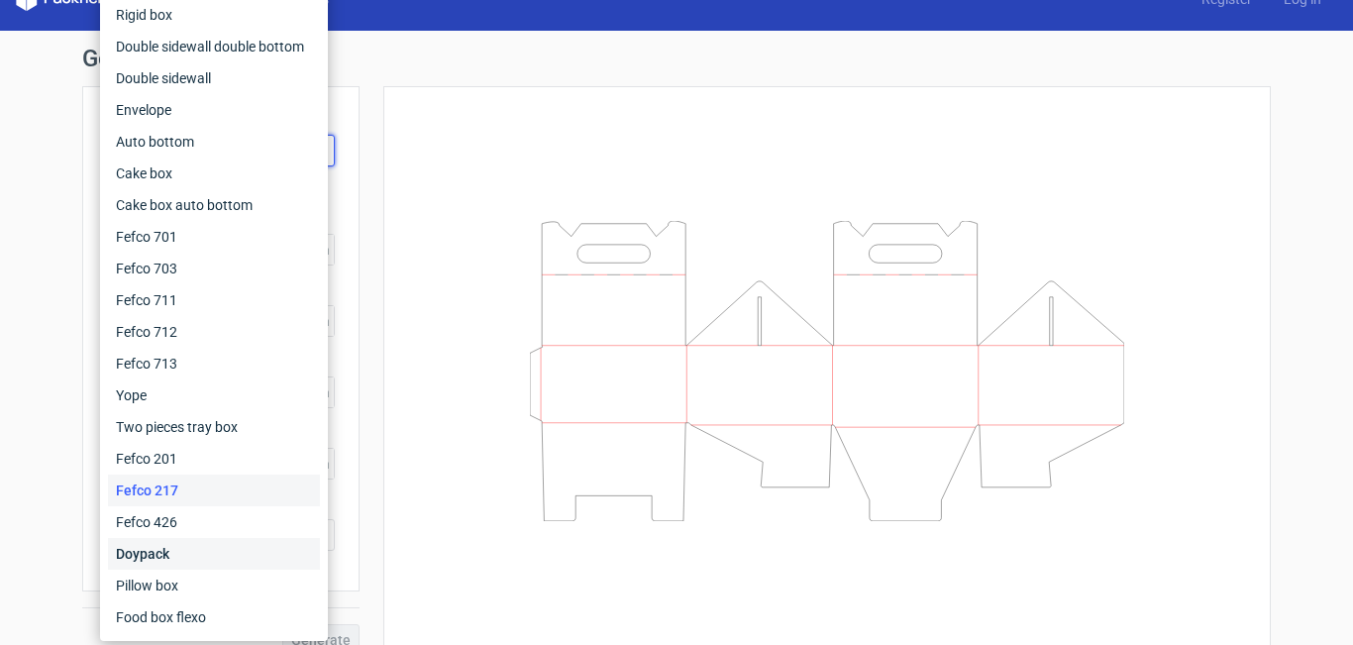
click at [246, 554] on div "Doypack" at bounding box center [214, 554] width 212 height 32
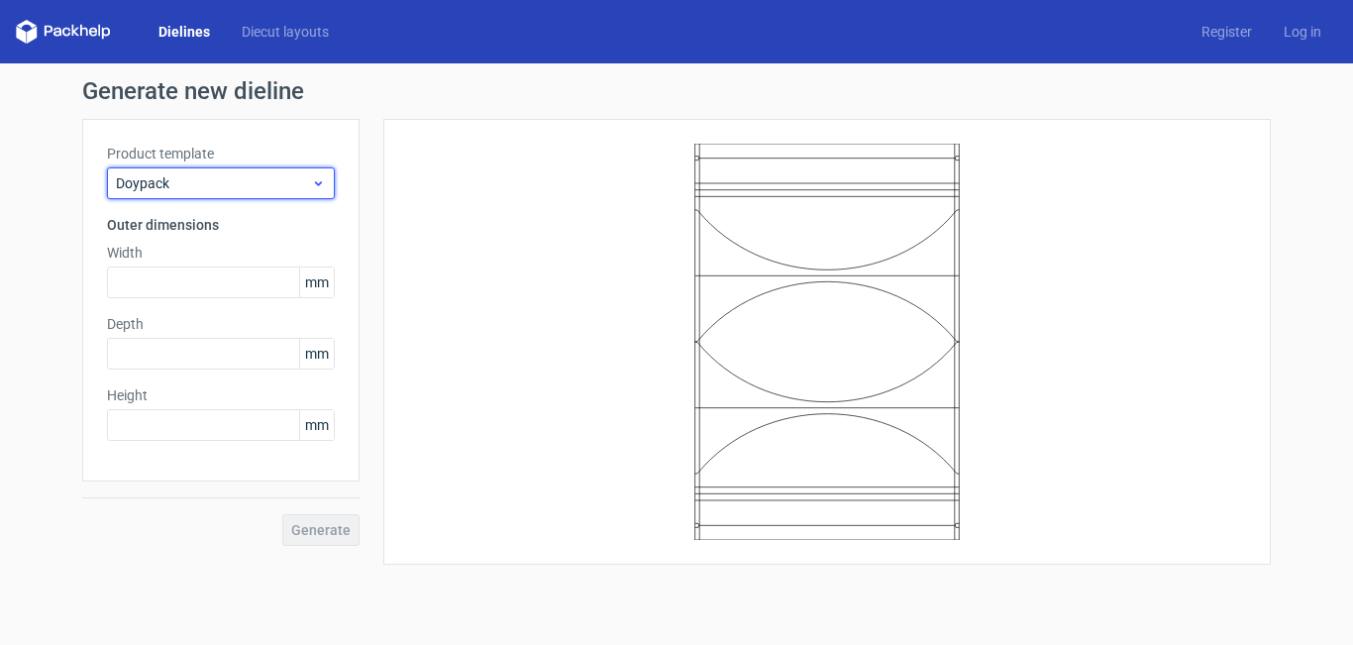
click at [315, 193] on div "Doypack" at bounding box center [221, 183] width 228 height 32
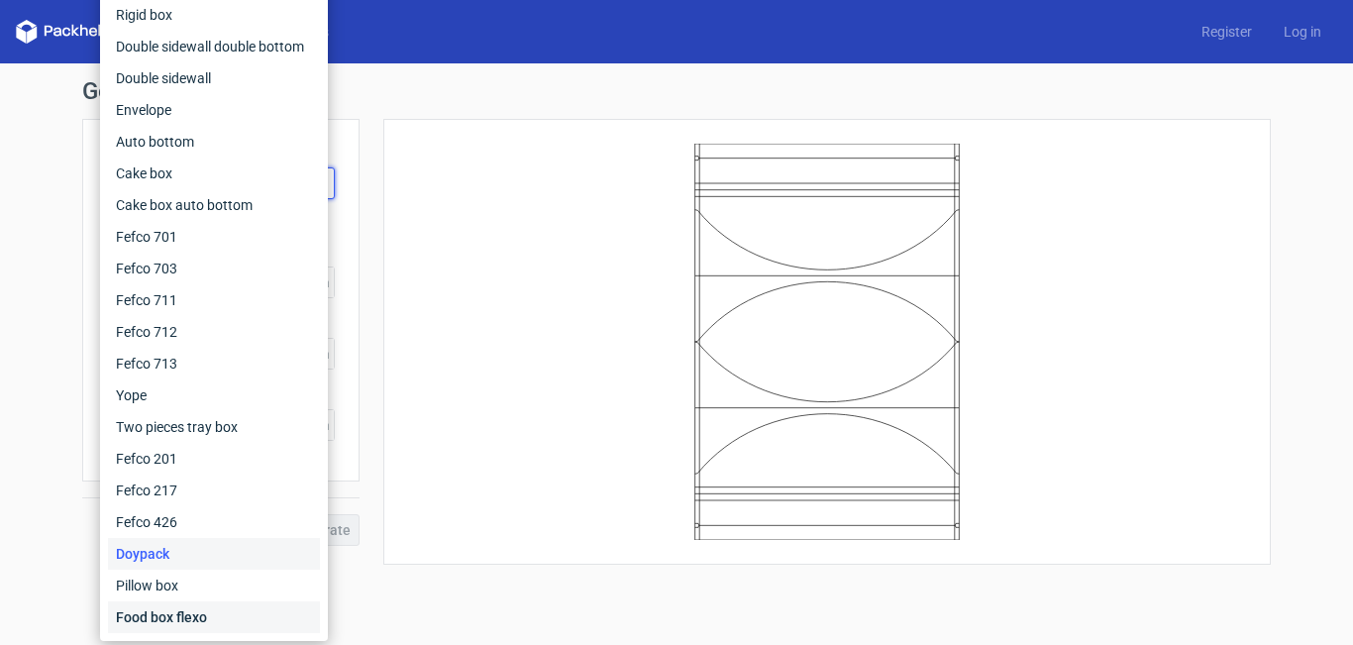
click at [172, 611] on div "Food box flexo" at bounding box center [214, 617] width 212 height 32
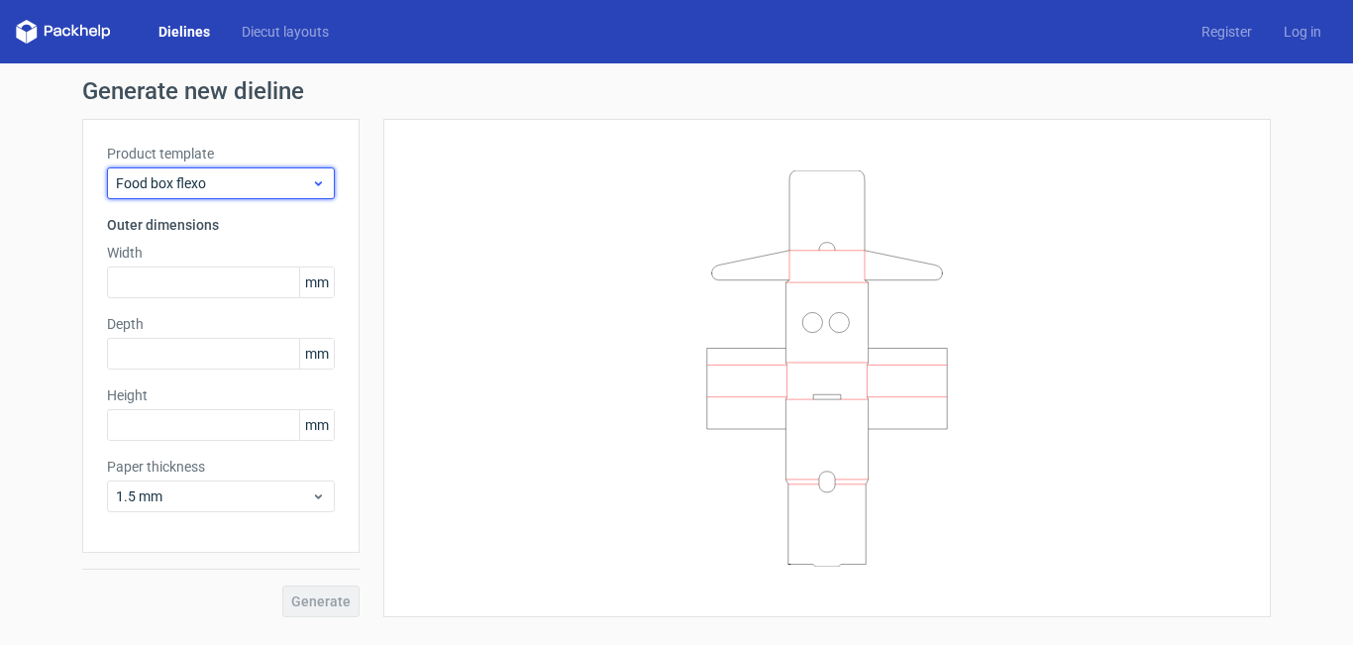
click at [294, 190] on span "Food box flexo" at bounding box center [213, 183] width 195 height 20
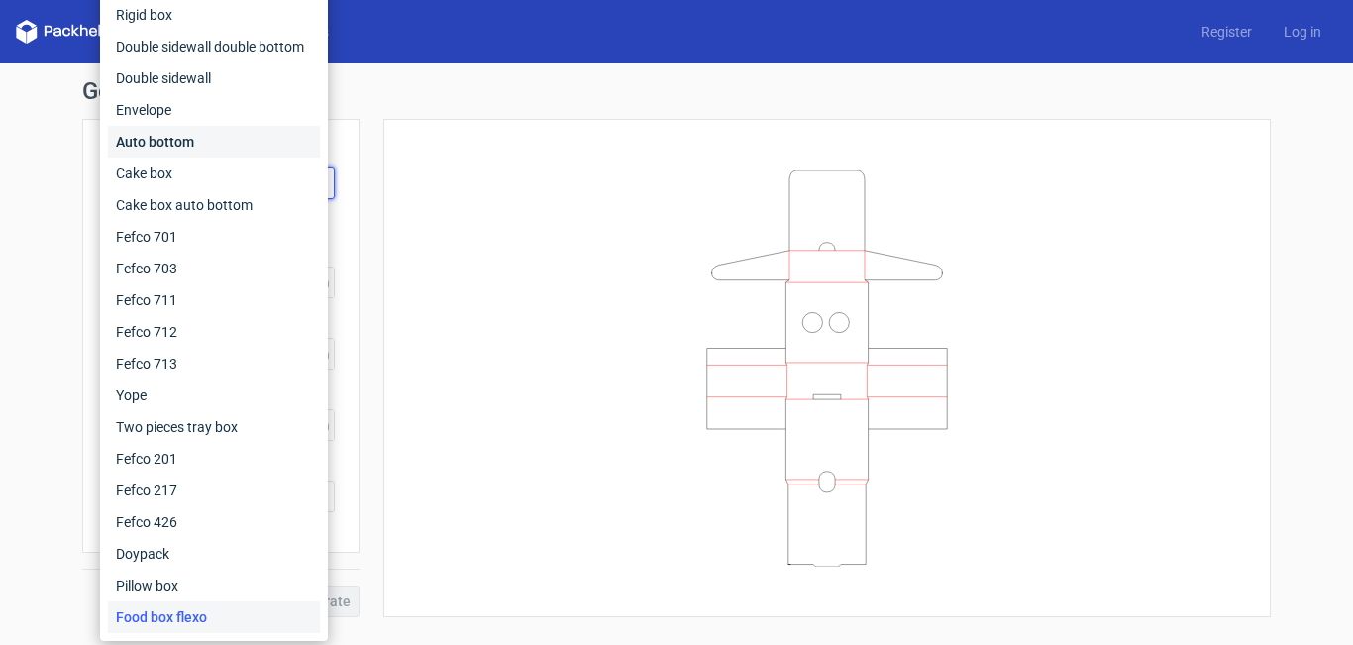
click at [229, 151] on div "Auto bottom" at bounding box center [214, 142] width 212 height 32
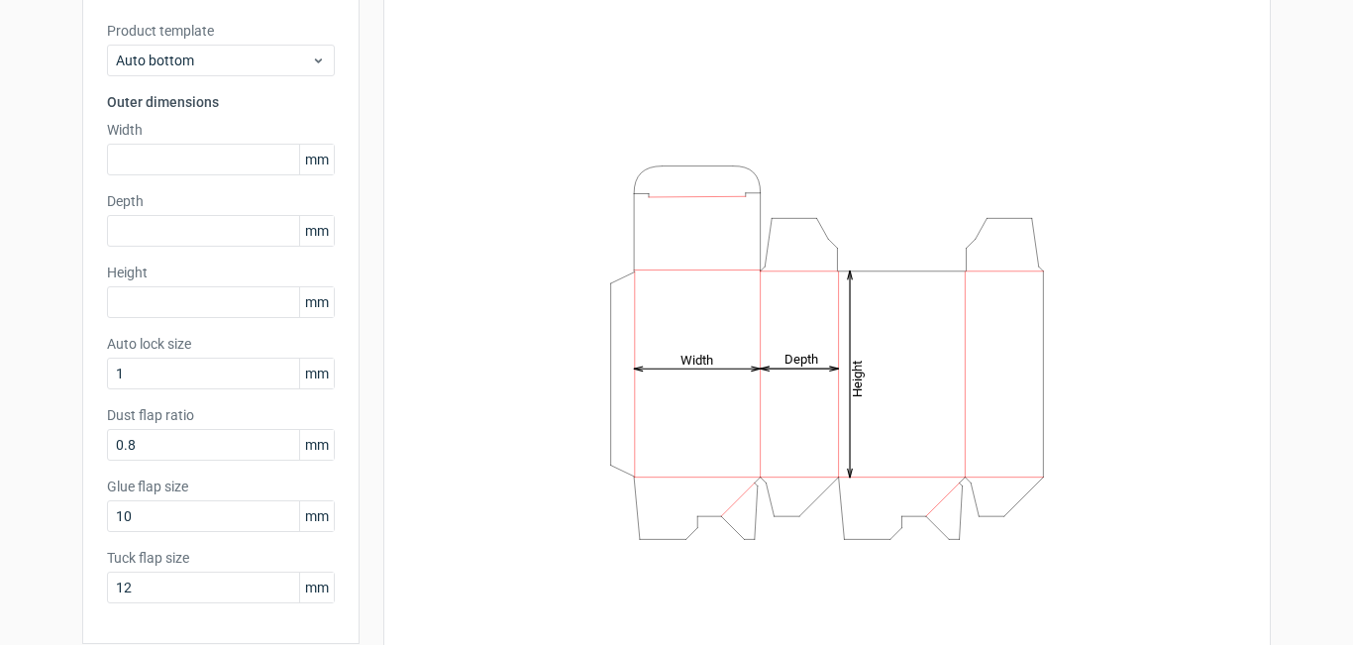
scroll to position [130, 0]
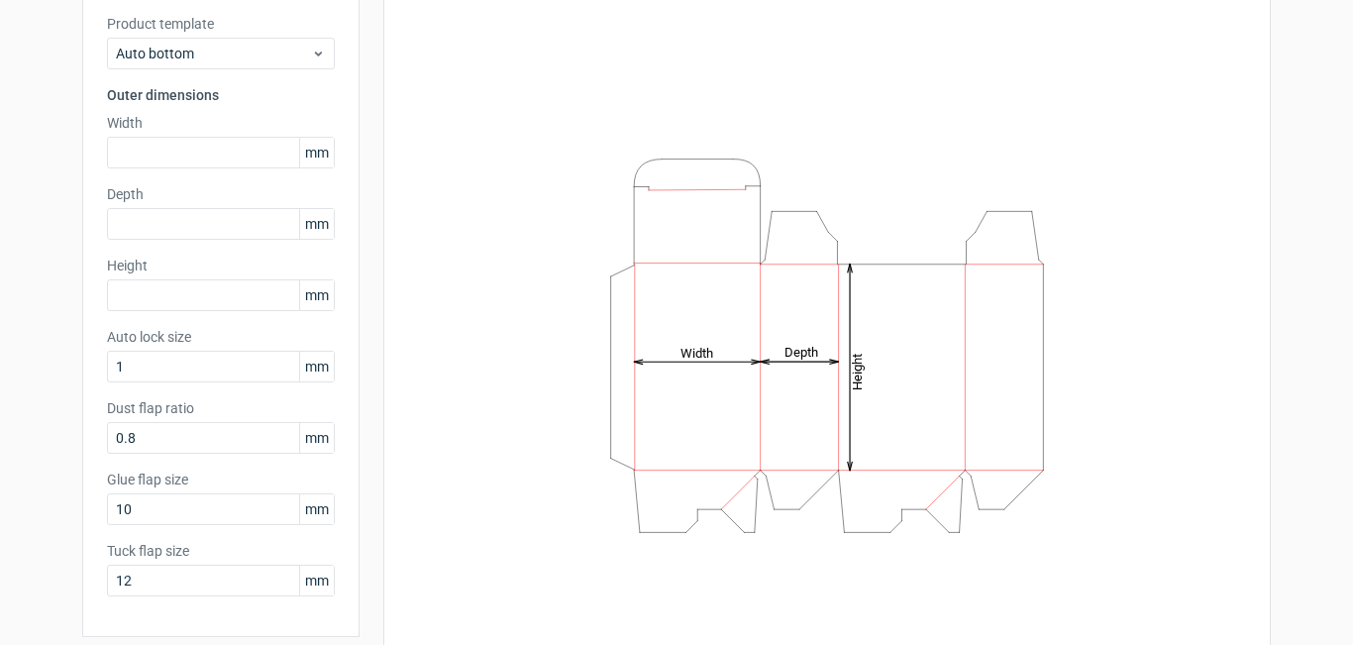
click at [706, 505] on icon "Height Depth Width" at bounding box center [827, 346] width 594 height 396
click at [668, 507] on icon "Height Depth Width" at bounding box center [827, 346] width 594 height 396
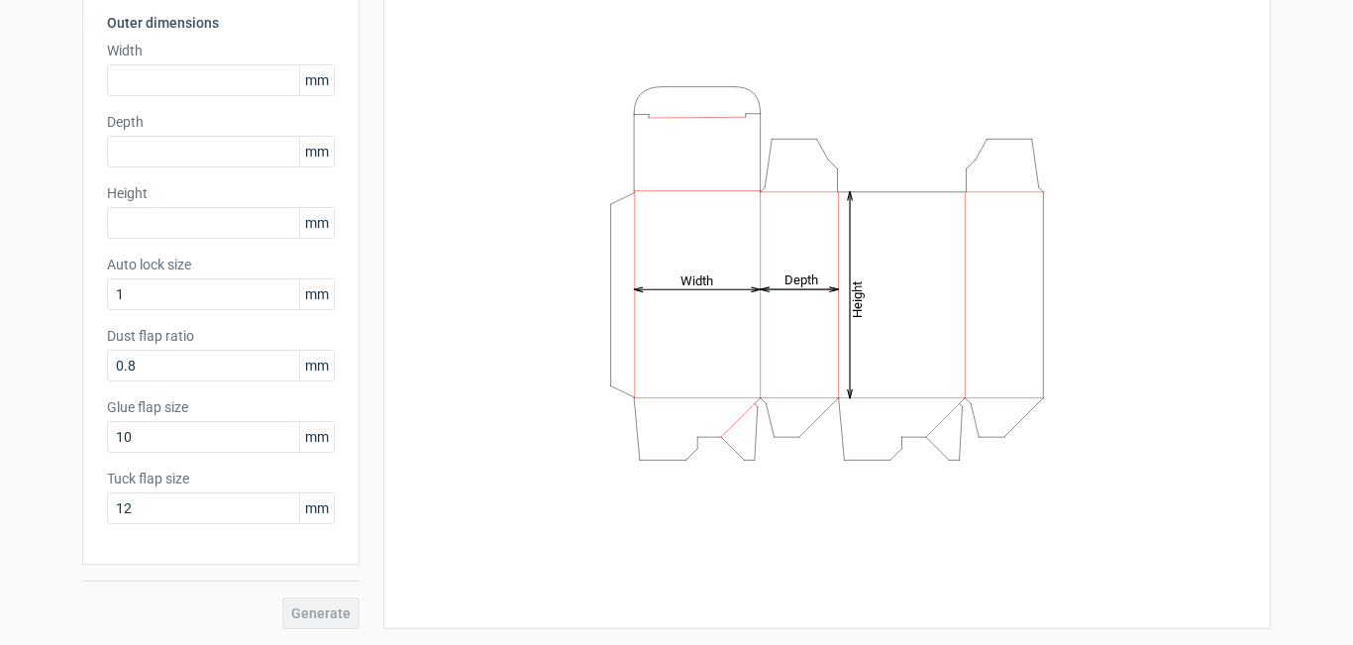
scroll to position [0, 0]
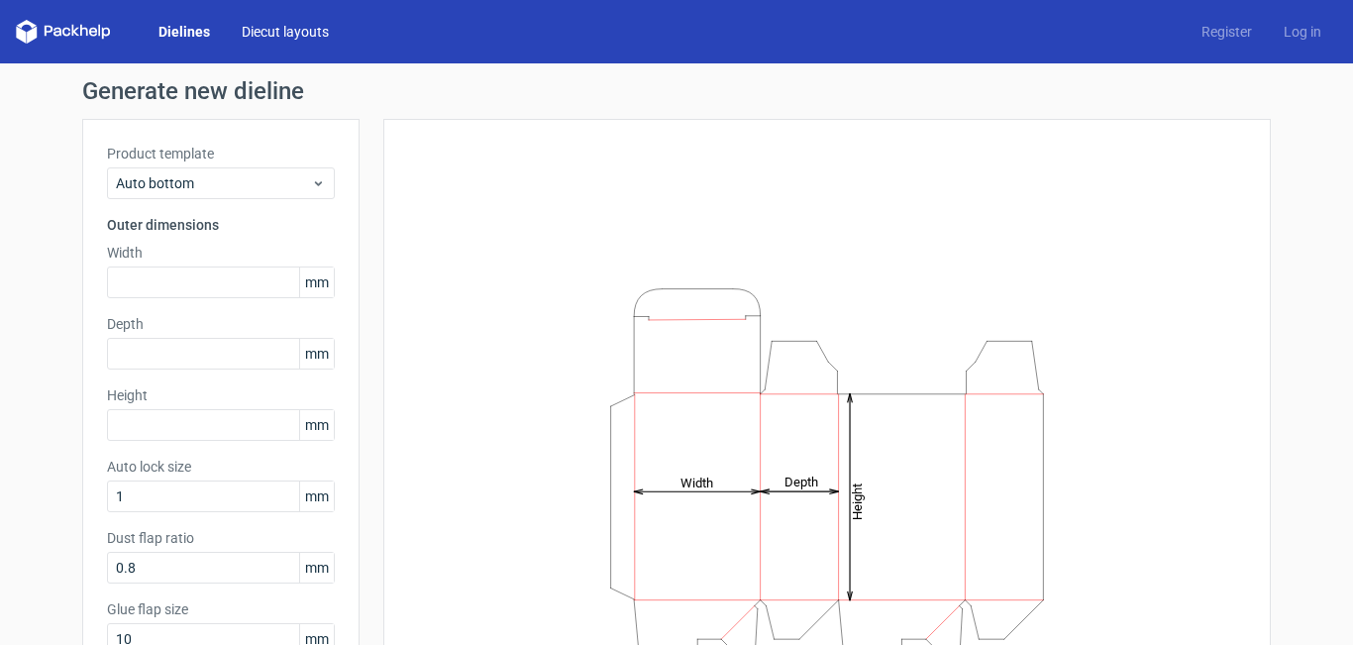
click at [288, 35] on link "Diecut layouts" at bounding box center [285, 32] width 119 height 20
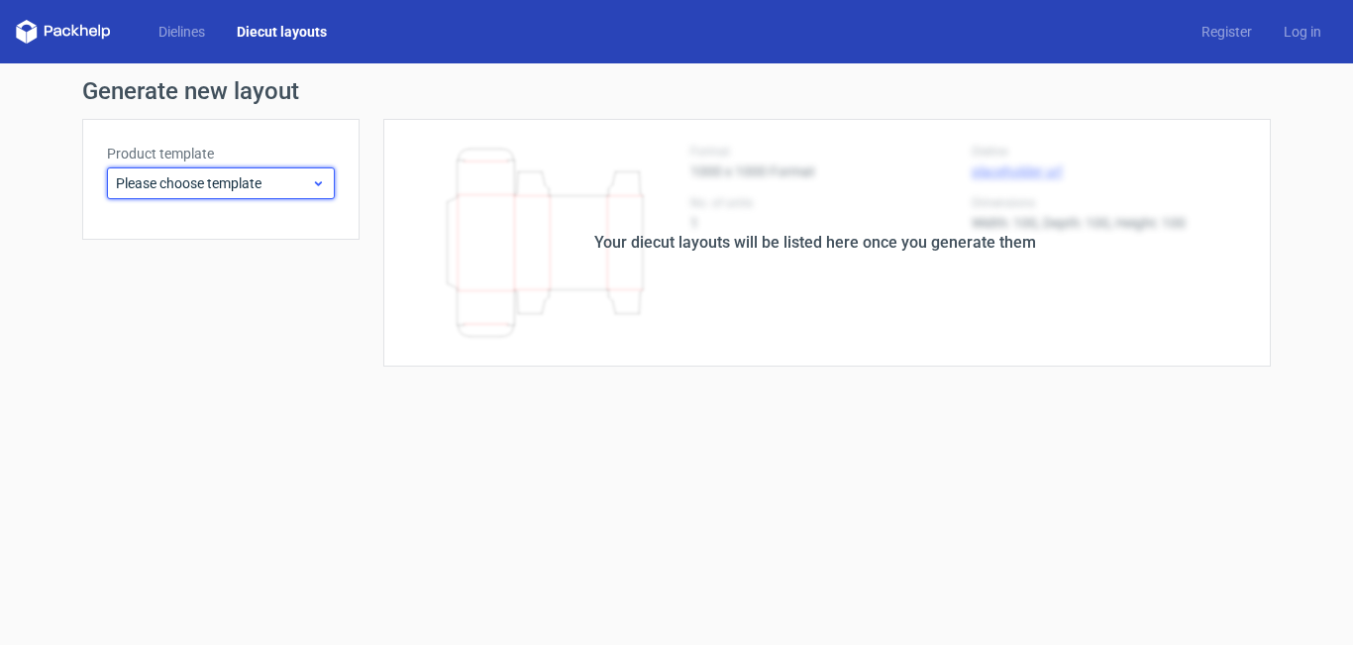
click at [323, 181] on icon at bounding box center [318, 183] width 15 height 16
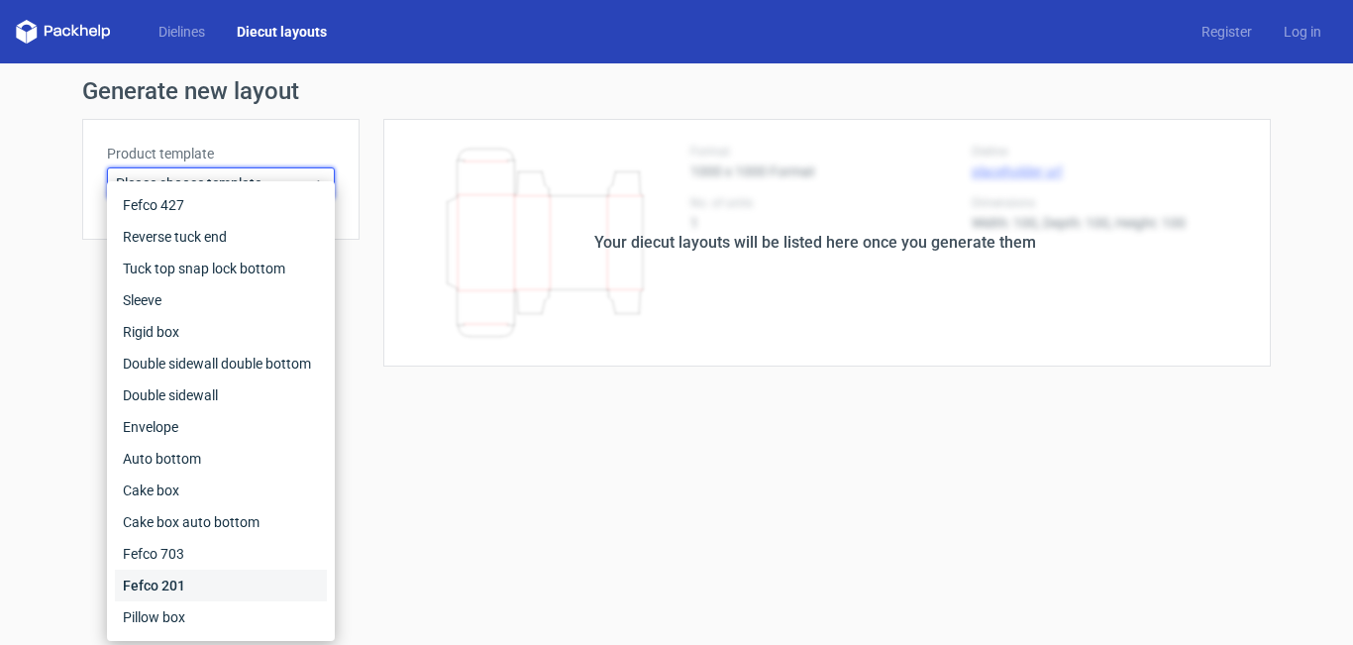
click at [196, 579] on div "Fefco 201" at bounding box center [221, 585] width 212 height 32
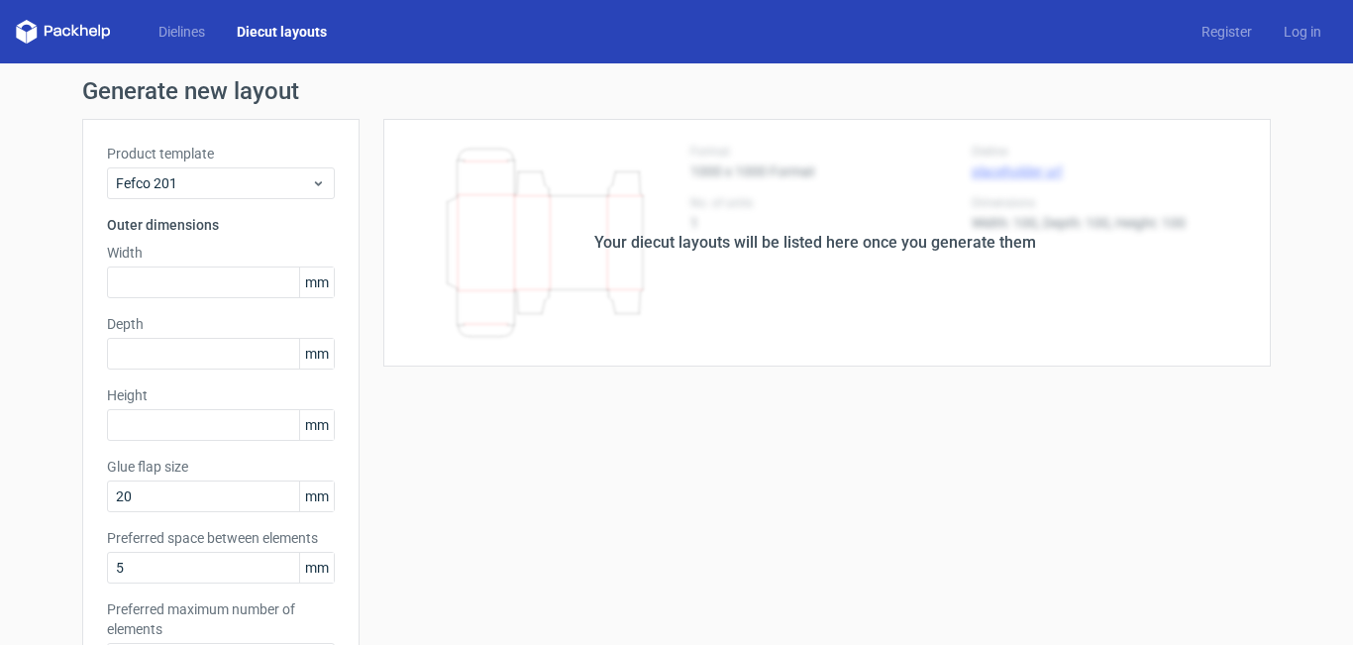
click at [199, 20] on div "Dielines Diecut layouts" at bounding box center [179, 32] width 327 height 24
click at [177, 22] on link "Dielines" at bounding box center [182, 32] width 78 height 20
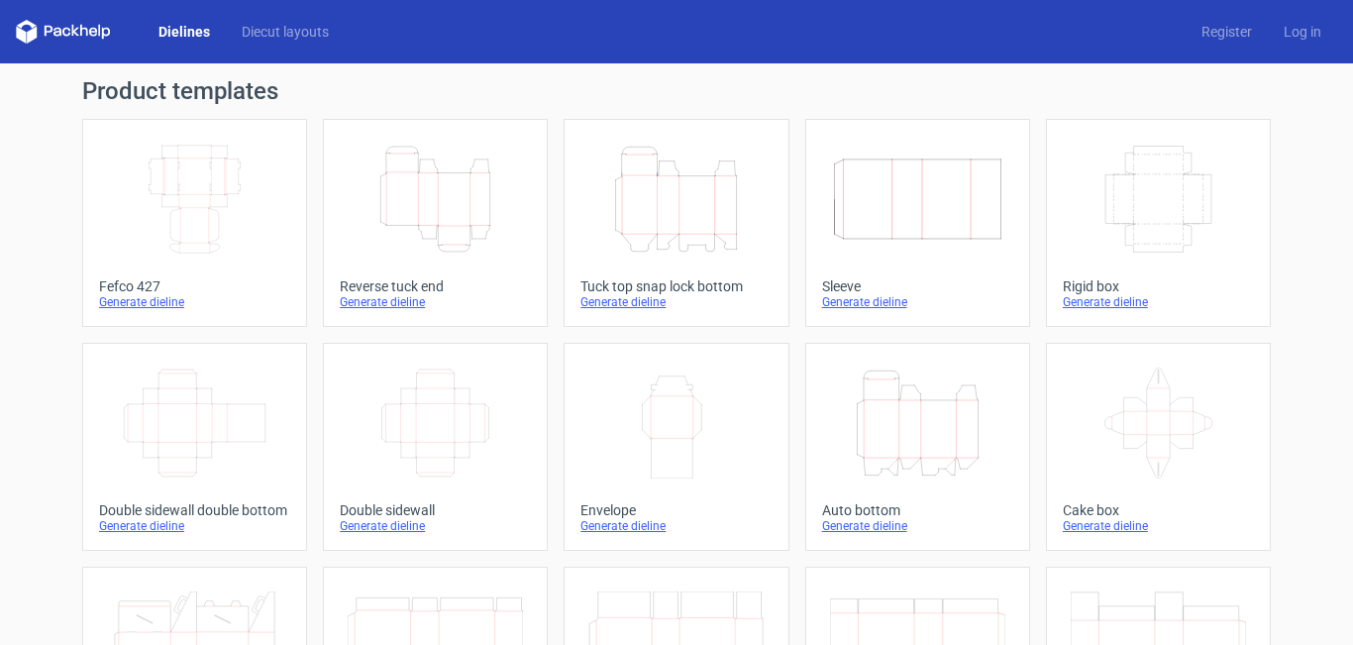
click at [470, 184] on icon "Height Depth Width" at bounding box center [435, 199] width 175 height 111
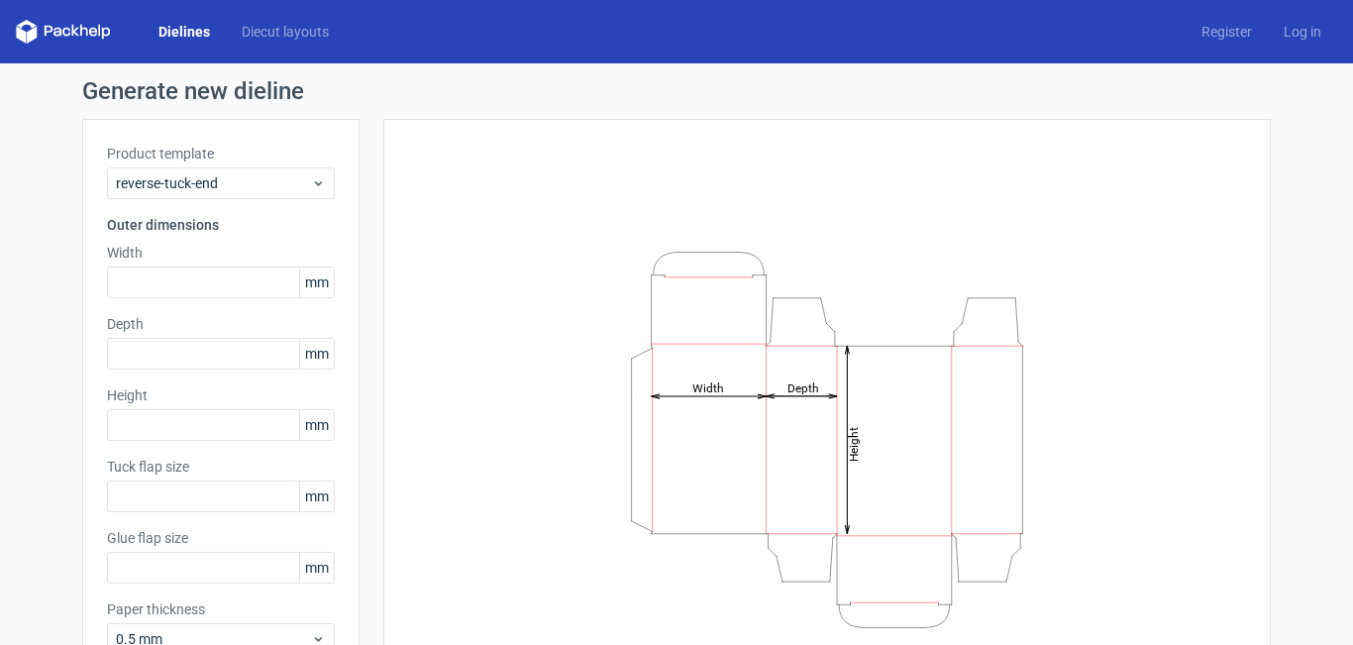
type input "15"
type input "10"
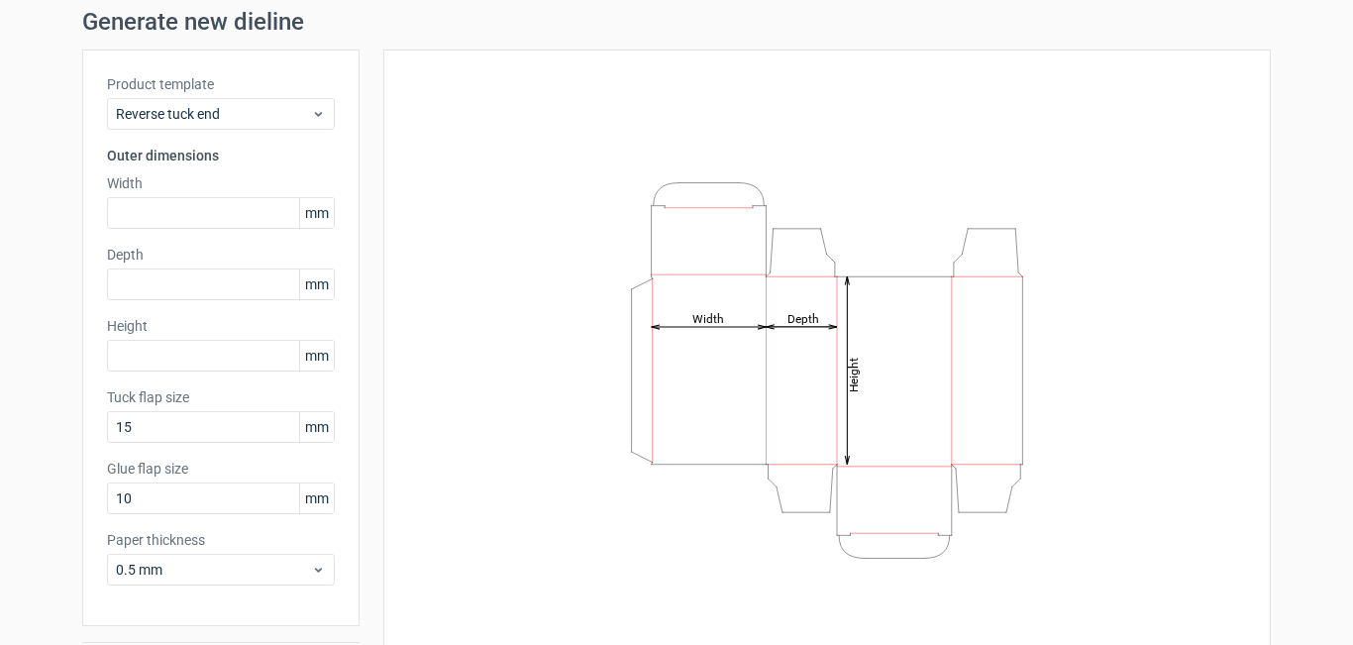
scroll to position [68, 0]
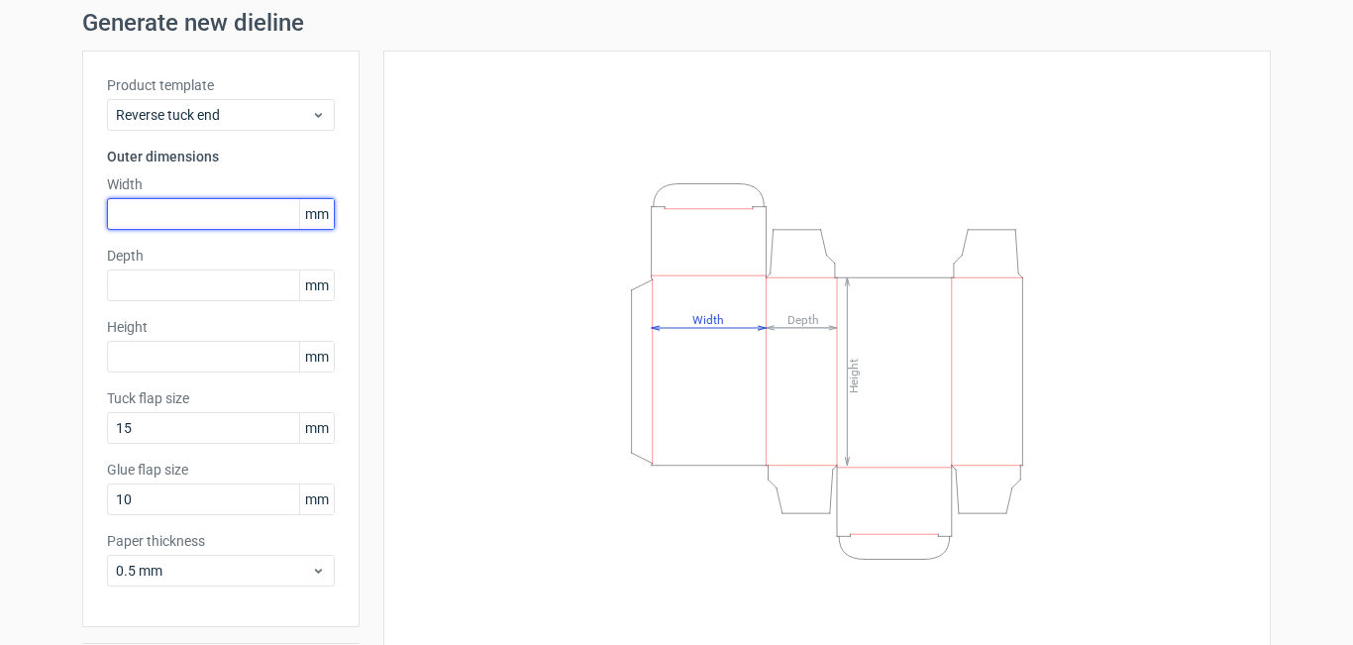
click at [171, 204] on input "text" at bounding box center [221, 214] width 228 height 32
type input "4"
click at [306, 214] on span "mm" at bounding box center [316, 214] width 35 height 30
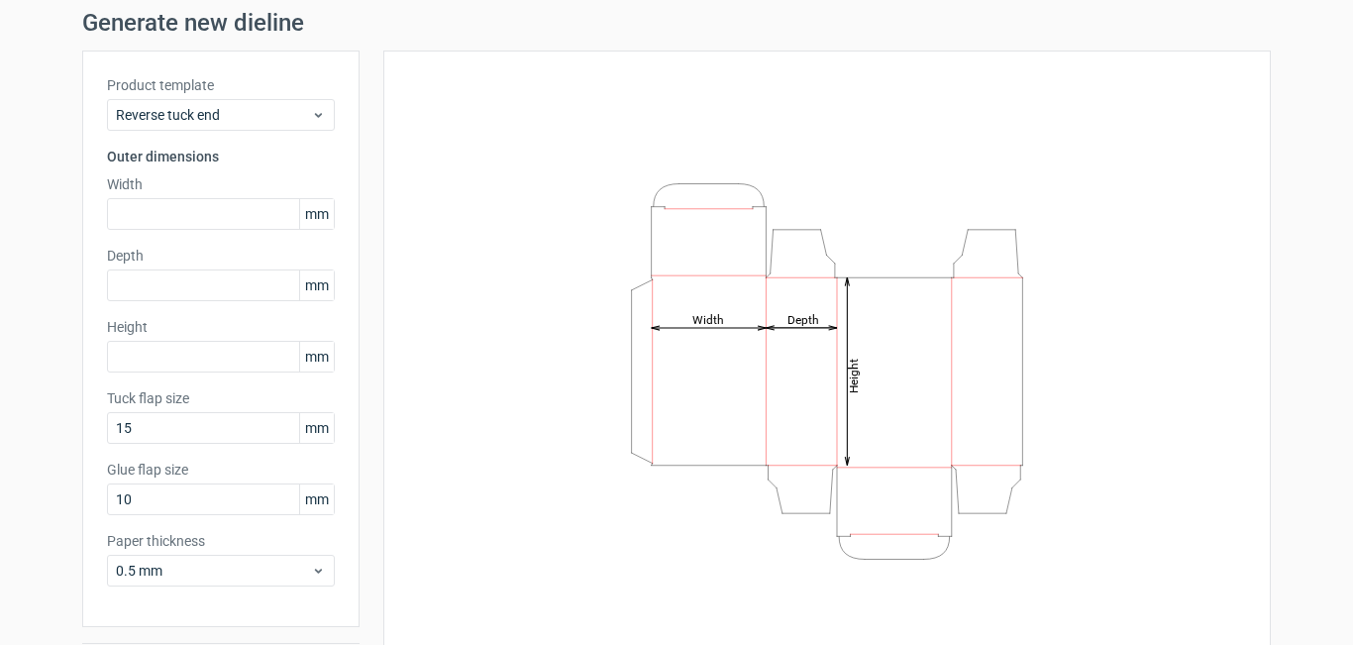
click at [322, 217] on span "mm" at bounding box center [316, 214] width 35 height 30
click at [315, 213] on span "mm" at bounding box center [316, 214] width 35 height 30
click at [307, 213] on span "mm" at bounding box center [316, 214] width 35 height 30
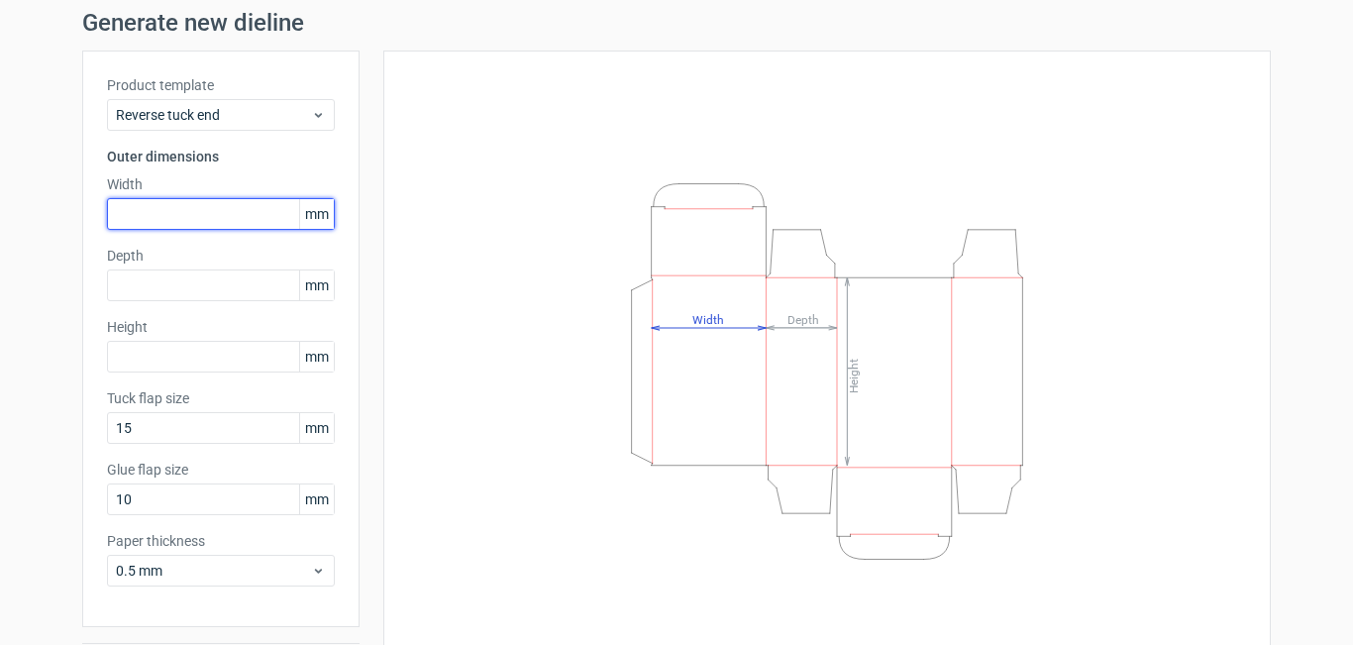
click at [255, 214] on input "text" at bounding box center [221, 214] width 228 height 32
type input "4"
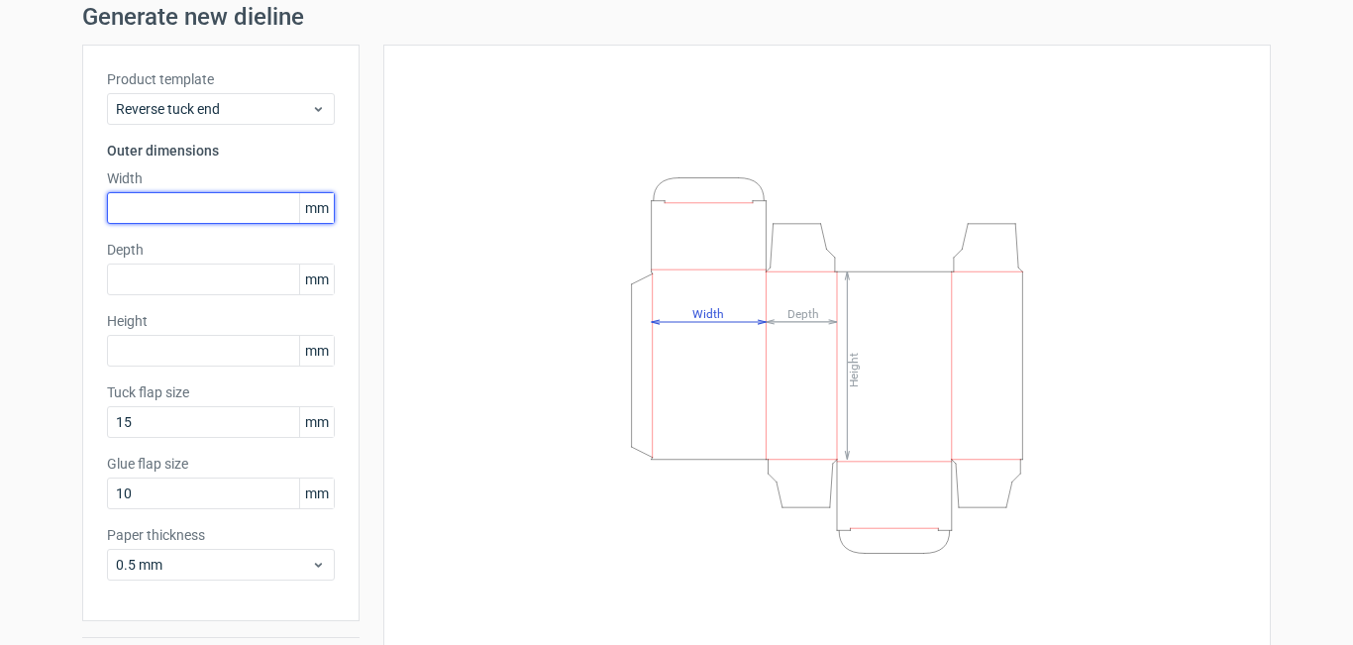
click at [177, 210] on input "text" at bounding box center [221, 208] width 228 height 32
click at [302, 206] on span "mm" at bounding box center [316, 208] width 35 height 30
click at [314, 208] on span "mm" at bounding box center [316, 208] width 35 height 30
drag, startPoint x: 170, startPoint y: 183, endPoint x: 305, endPoint y: 185, distance: 134.7
click at [305, 185] on label "Width" at bounding box center [221, 178] width 228 height 20
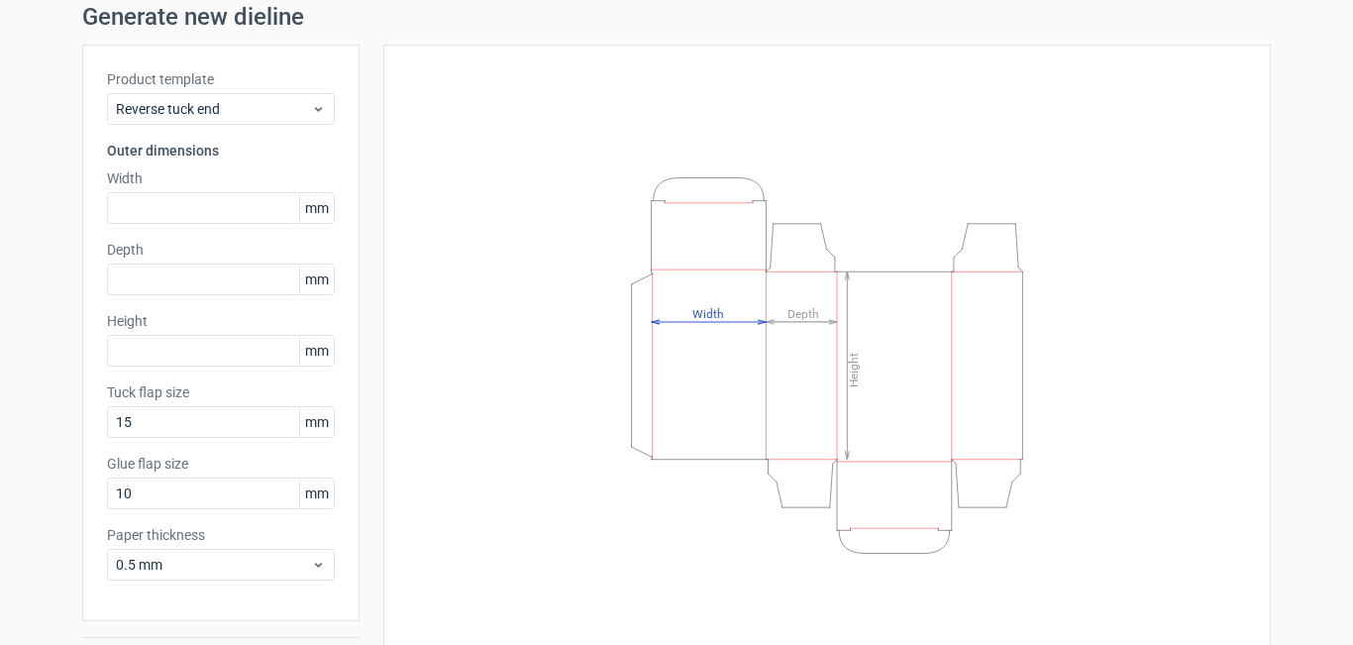
click at [311, 206] on span "mm" at bounding box center [316, 208] width 35 height 30
drag, startPoint x: 311, startPoint y: 206, endPoint x: 557, endPoint y: 496, distance: 380.7
click at [557, 496] on icon "Height Depth Width" at bounding box center [827, 365] width 594 height 396
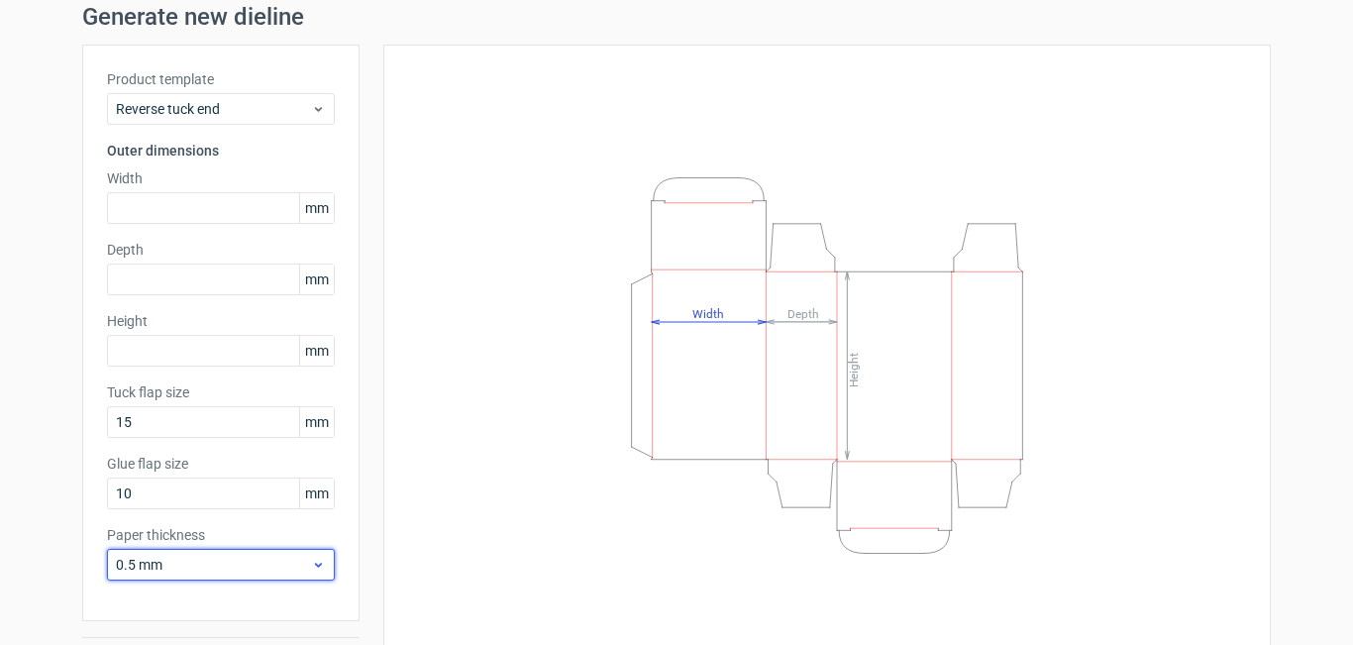
click at [313, 560] on icon at bounding box center [318, 564] width 15 height 16
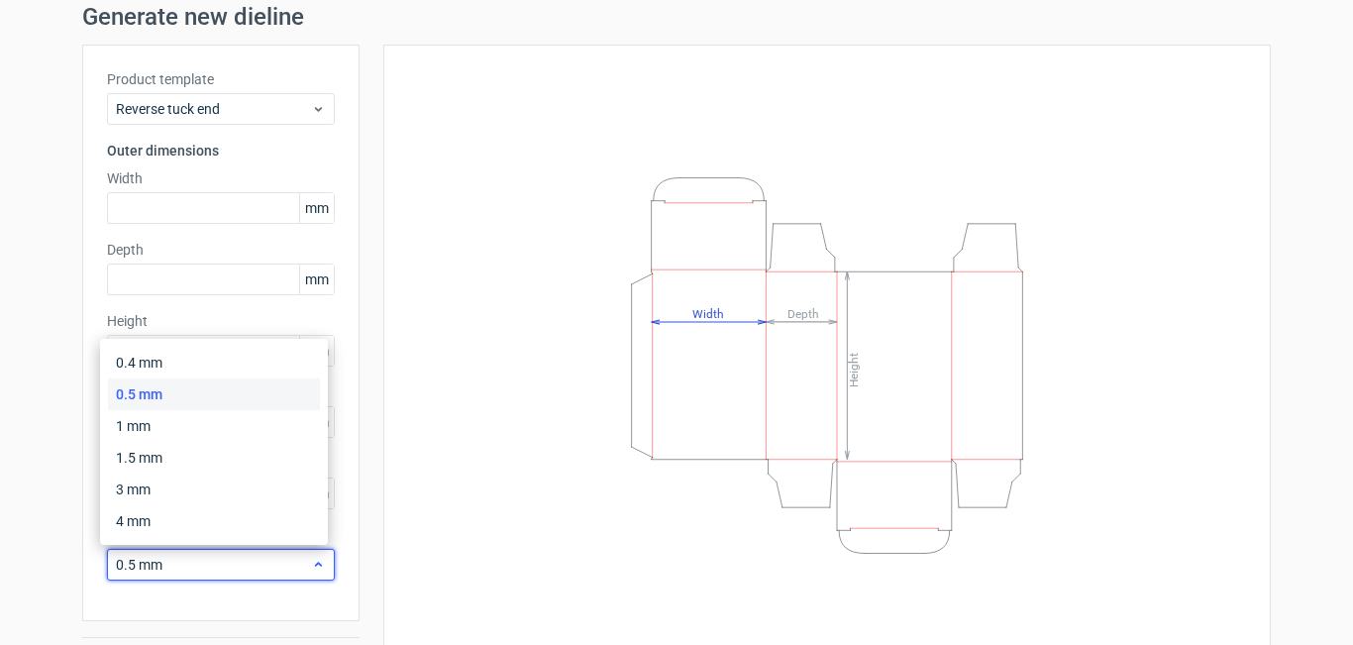
click at [313, 560] on icon at bounding box center [318, 564] width 15 height 16
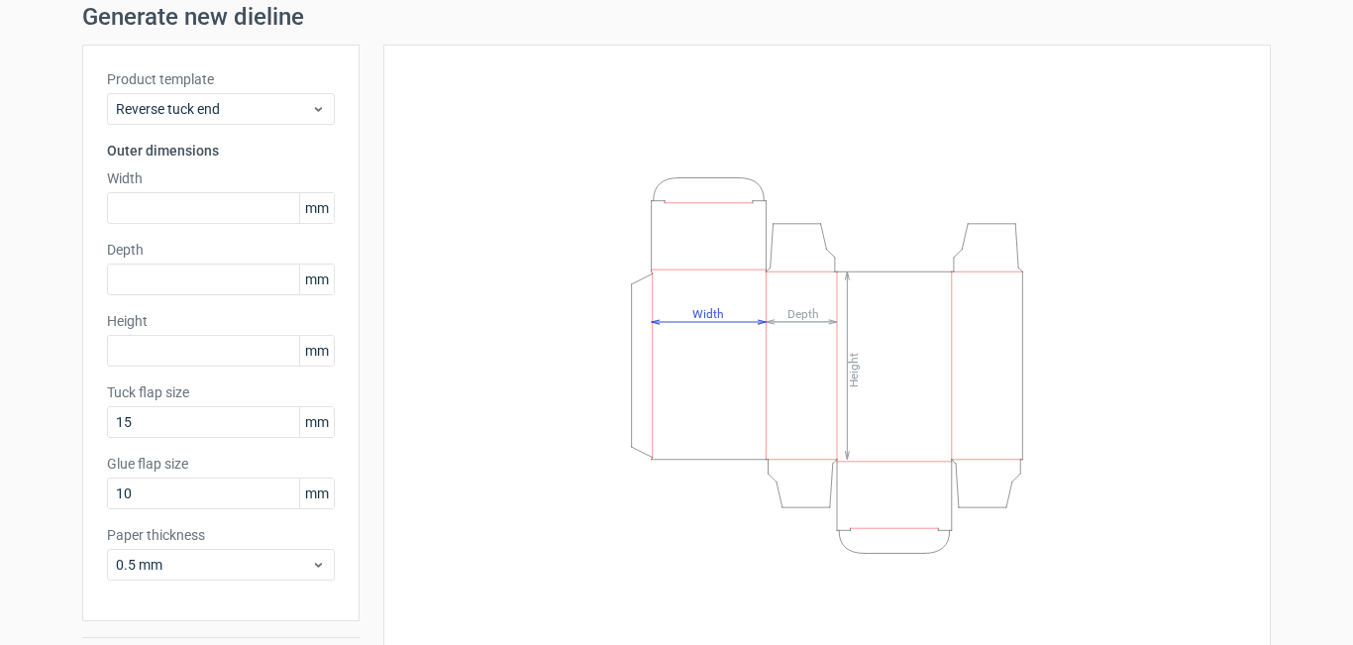
click at [313, 498] on span "mm" at bounding box center [316, 493] width 35 height 30
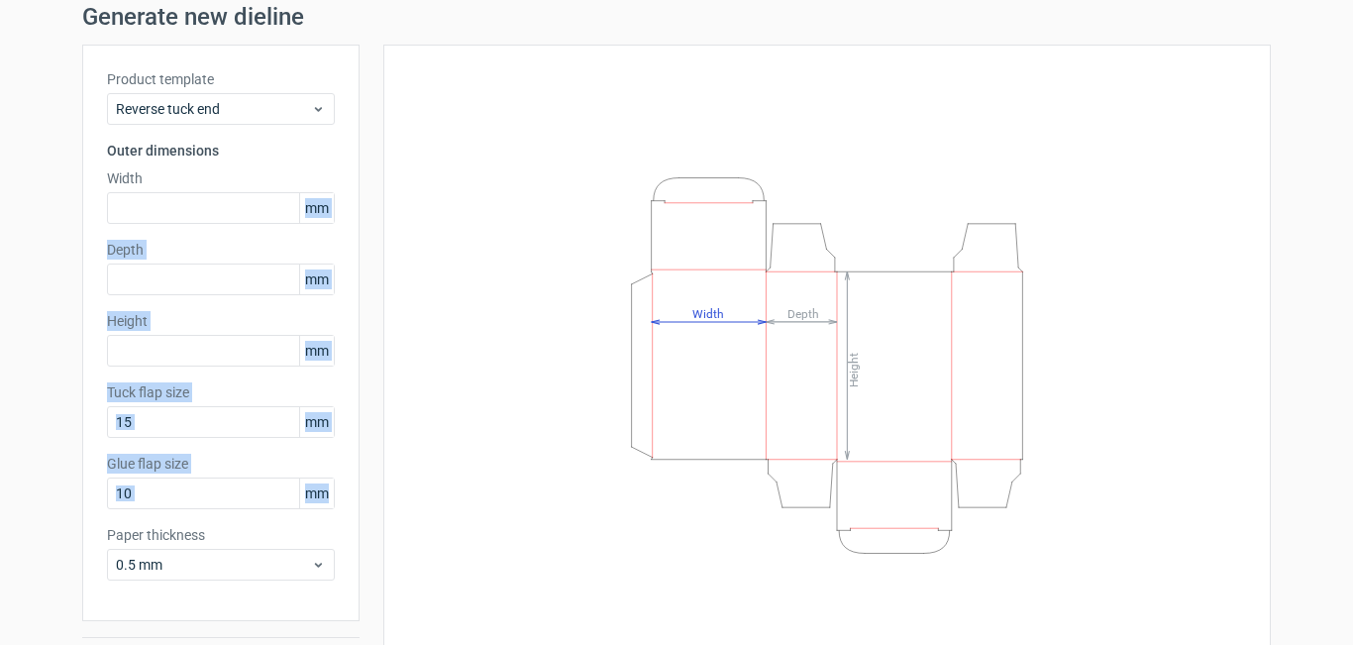
drag, startPoint x: 313, startPoint y: 498, endPoint x: 265, endPoint y: 175, distance: 326.3
click at [265, 175] on div "Product template Reverse tuck end Outer dimensions Width mm Depth mm Height [PE…" at bounding box center [220, 333] width 277 height 576
click at [335, 194] on div "Product template Reverse tuck end Outer dimensions Width mm Depth mm Height [PE…" at bounding box center [220, 333] width 277 height 576
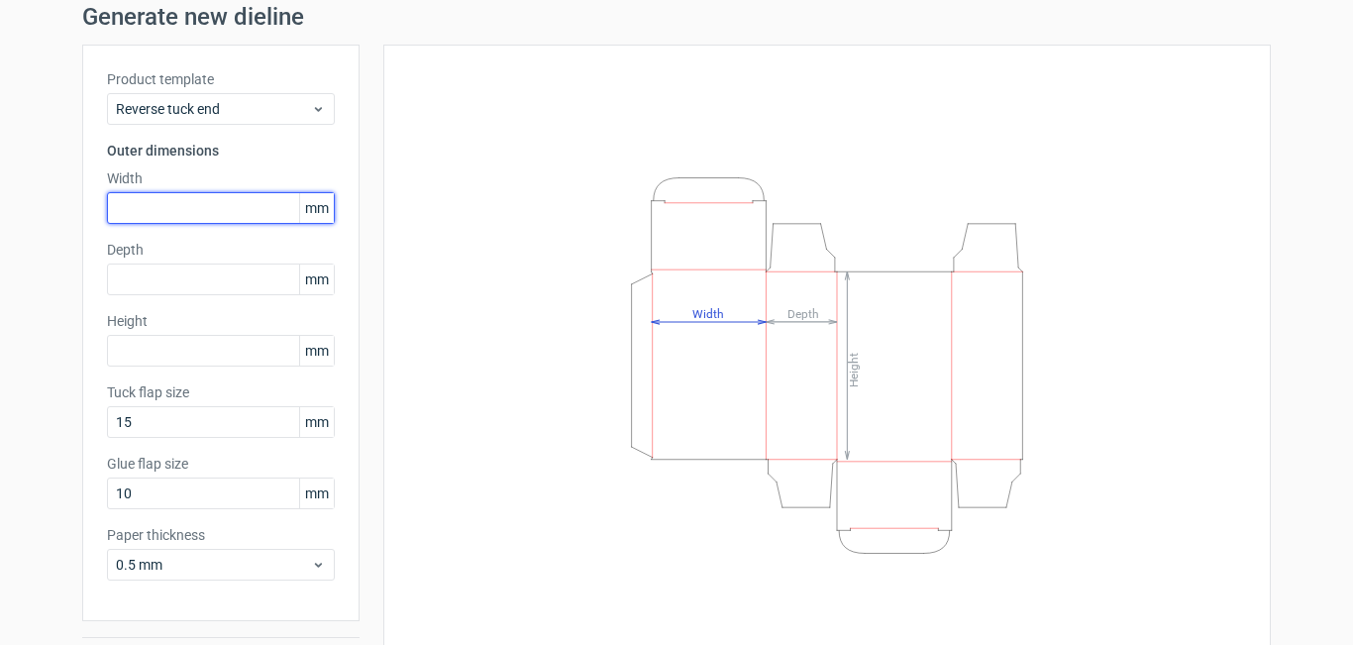
click at [148, 197] on input "text" at bounding box center [221, 208] width 228 height 32
type input "15"
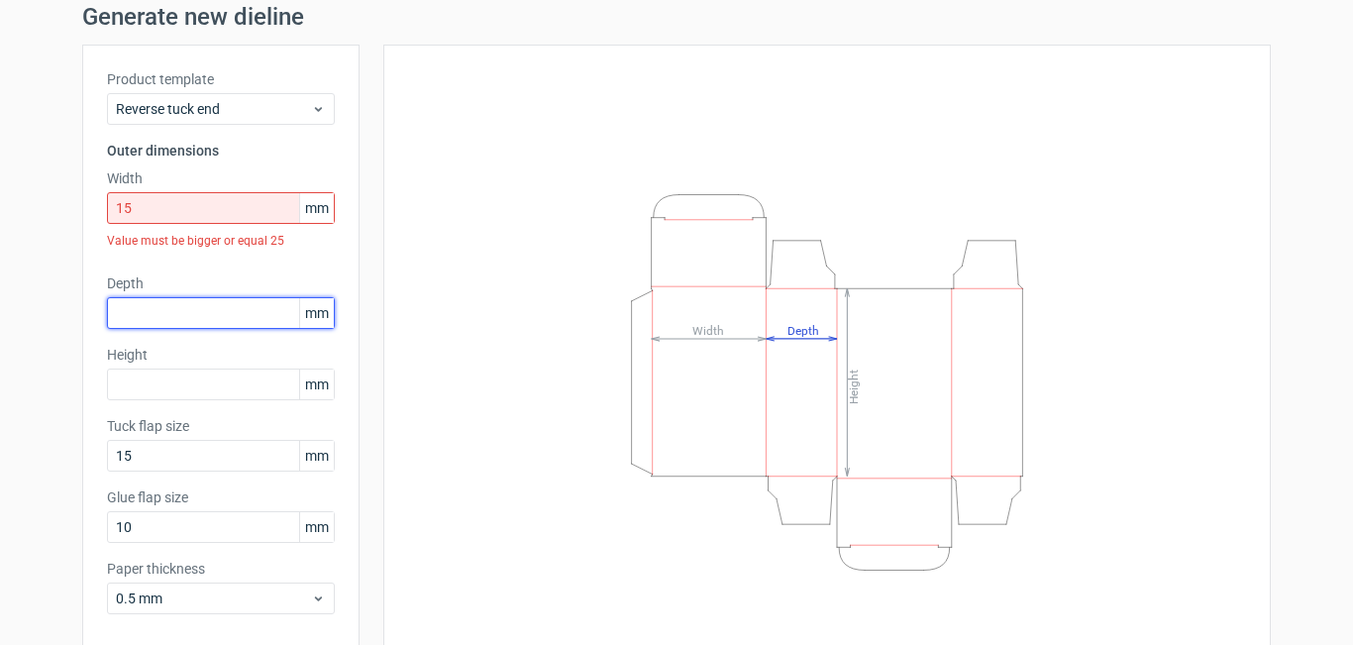
click at [216, 321] on input "text" at bounding box center [221, 313] width 228 height 32
type input "15"
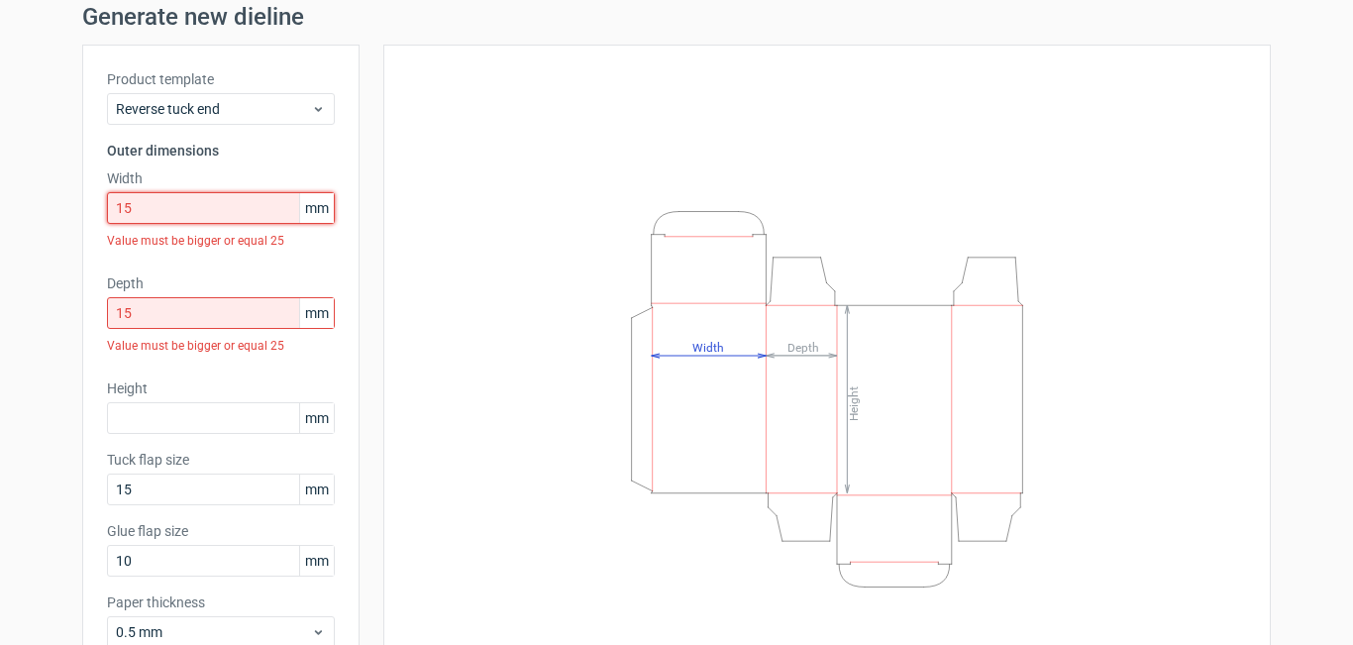
click at [180, 219] on input "15" at bounding box center [221, 208] width 228 height 32
type input "1"
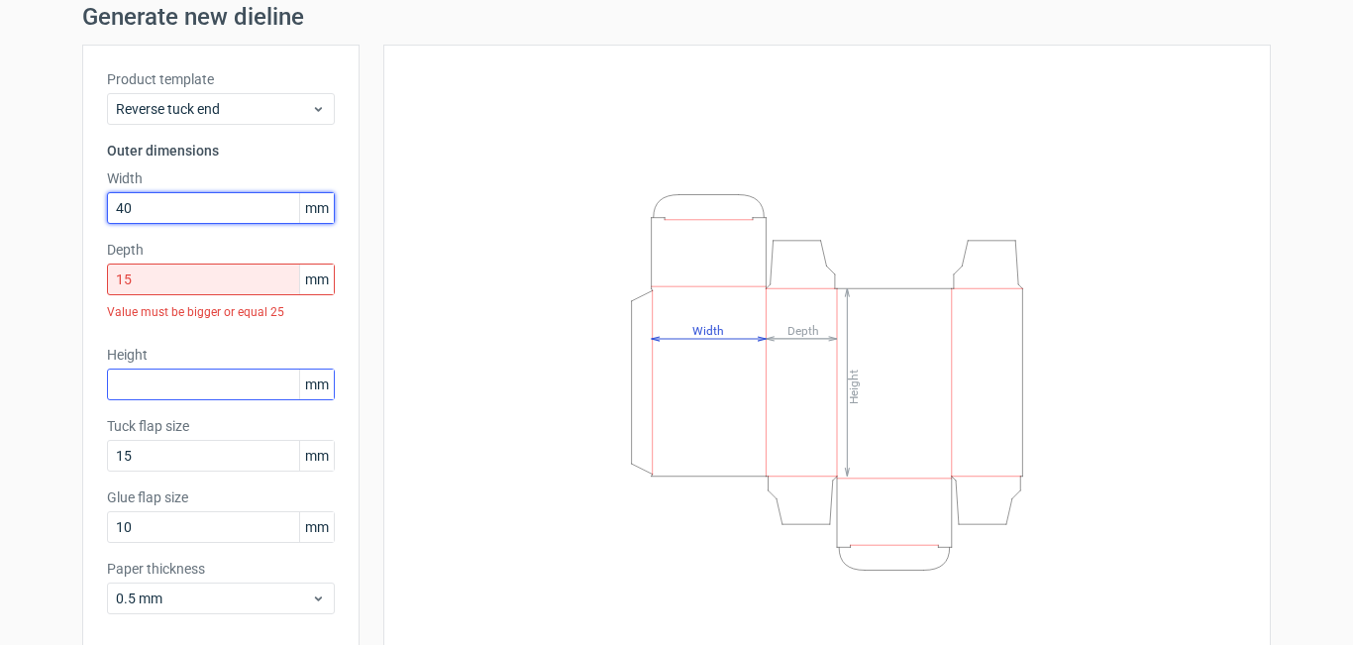
type input "40"
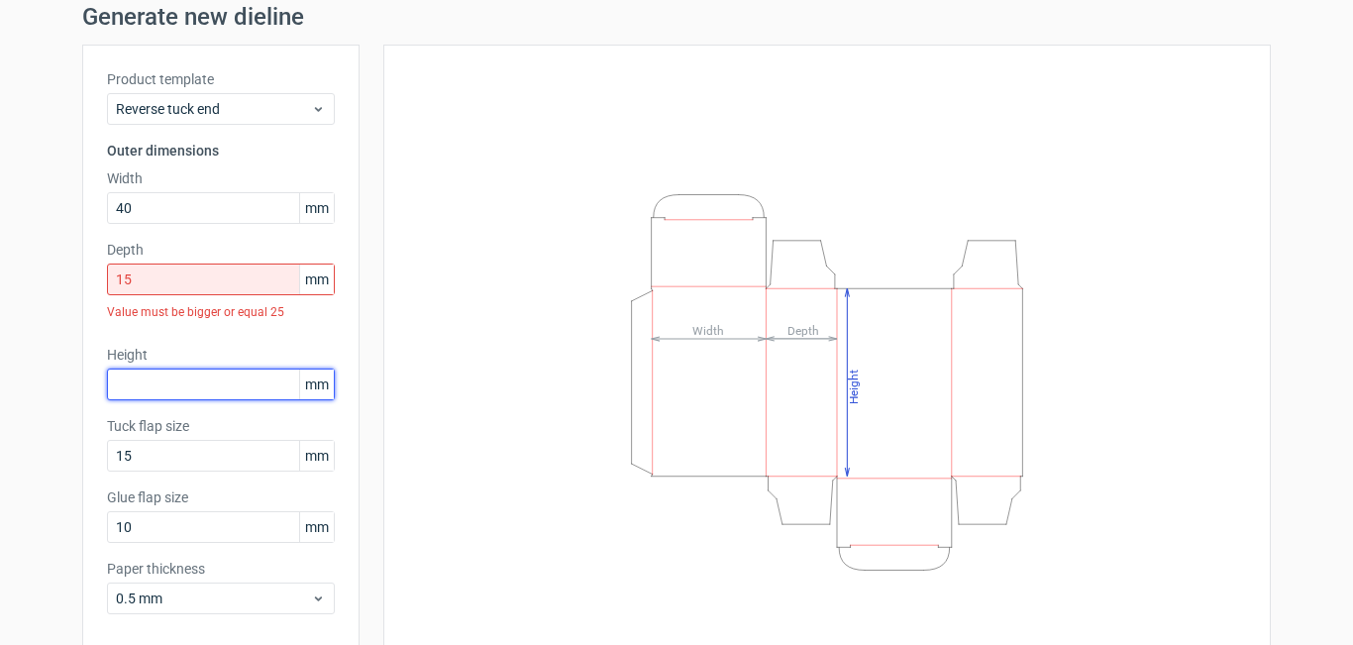
click at [178, 384] on input "text" at bounding box center [221, 384] width 228 height 32
click at [149, 281] on input "15" at bounding box center [221, 279] width 228 height 32
type input "1"
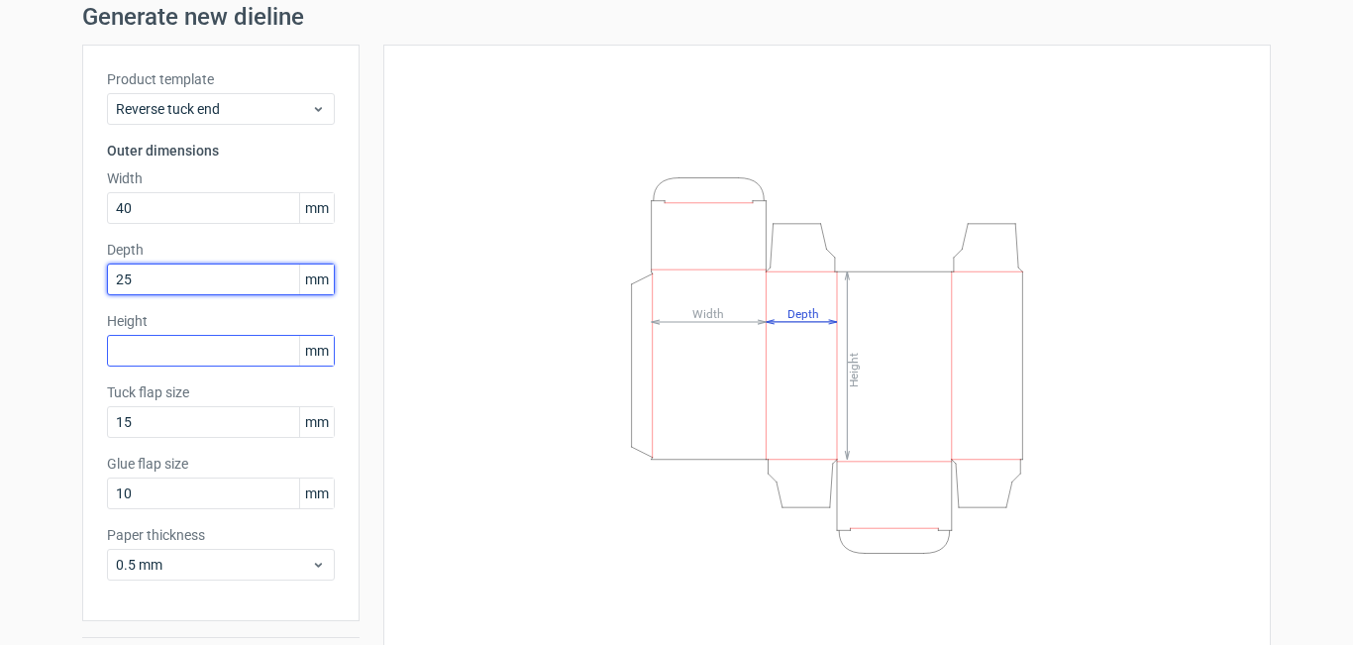
type input "25"
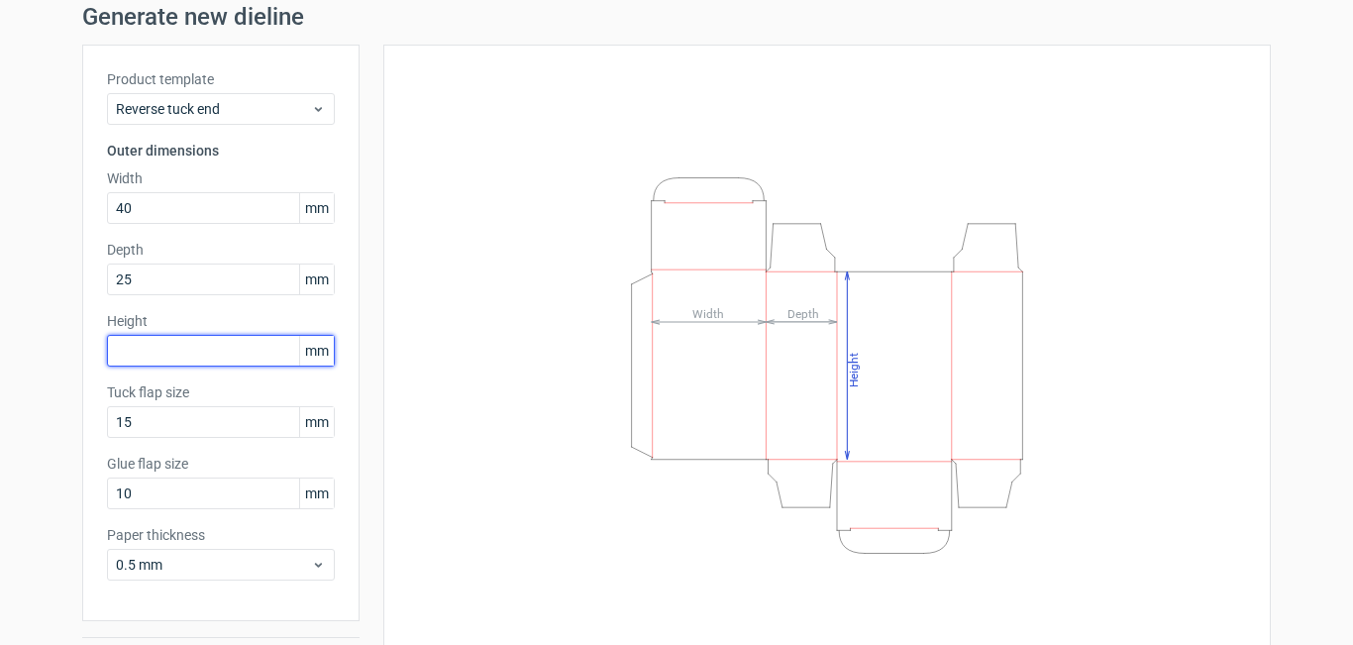
click at [158, 352] on input "text" at bounding box center [221, 351] width 228 height 32
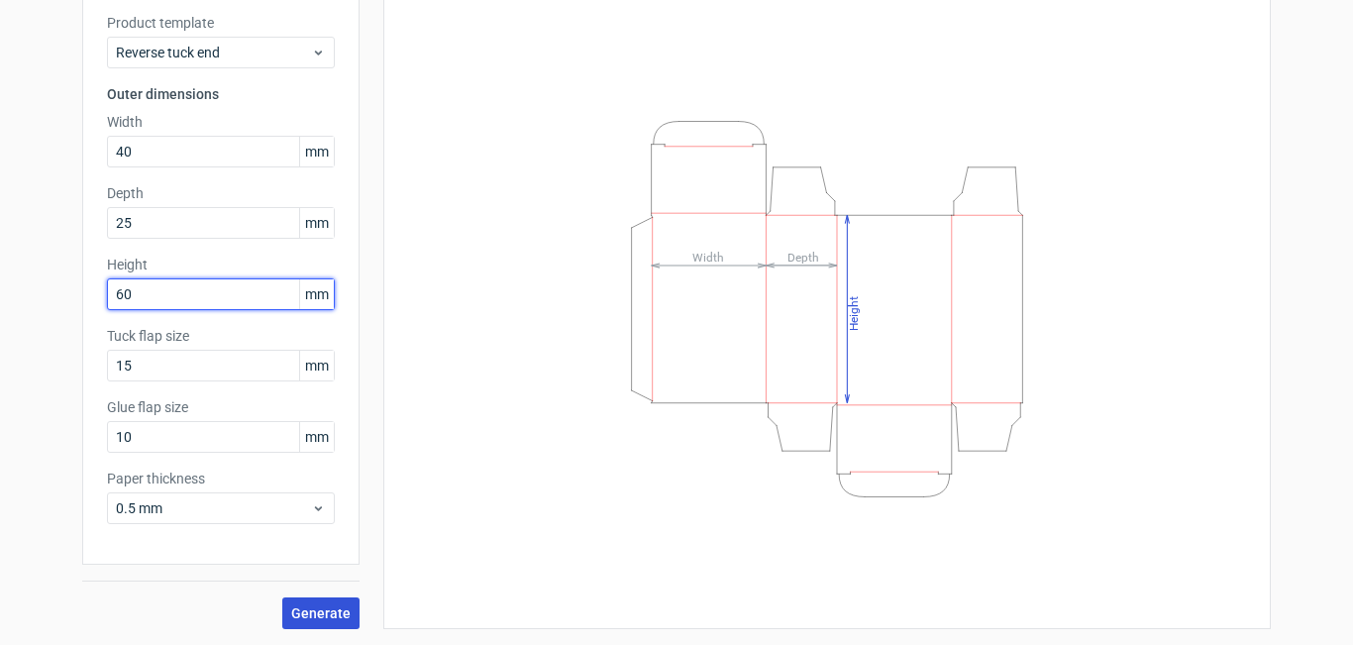
type input "60"
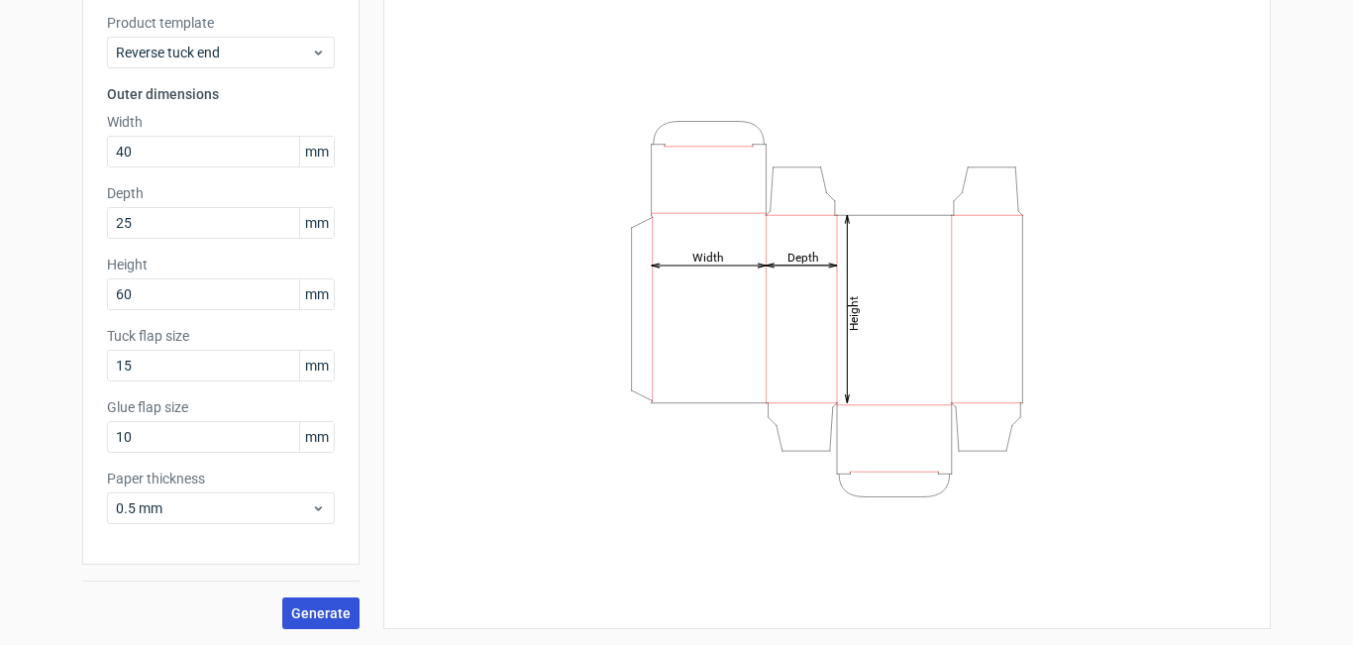
click at [301, 616] on span "Generate" at bounding box center [320, 613] width 59 height 14
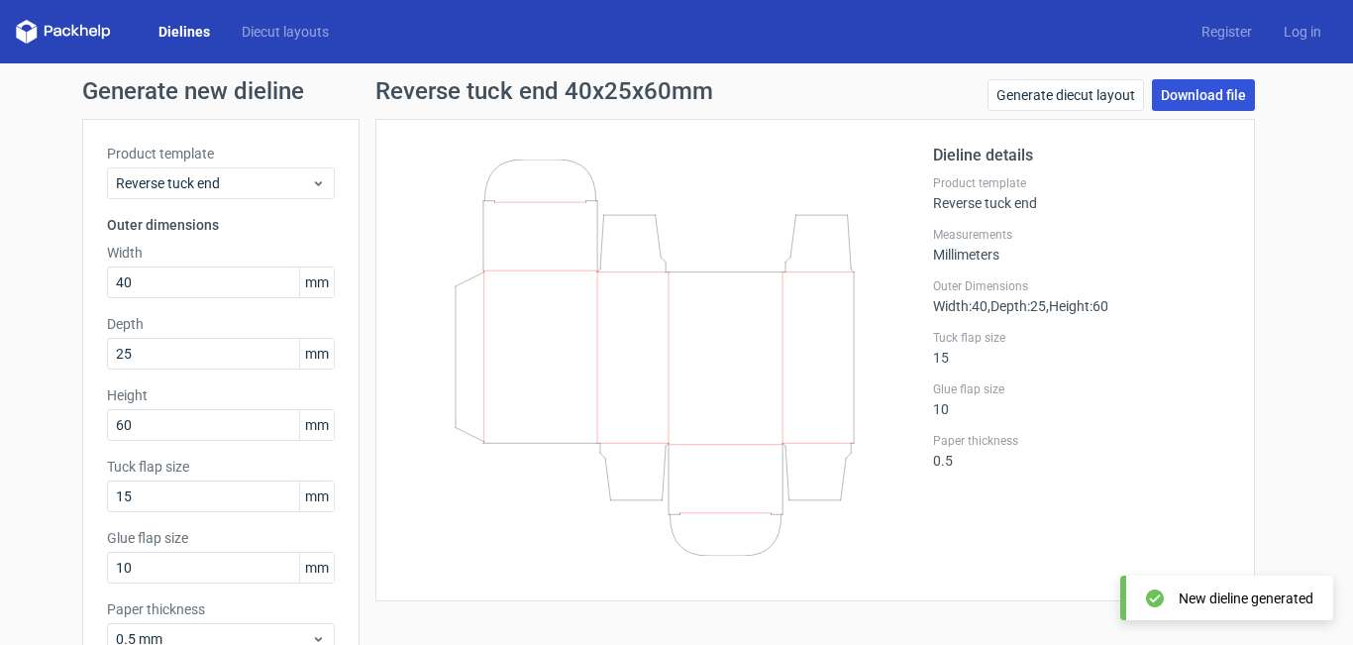
click at [1201, 90] on link "Download file" at bounding box center [1203, 95] width 103 height 32
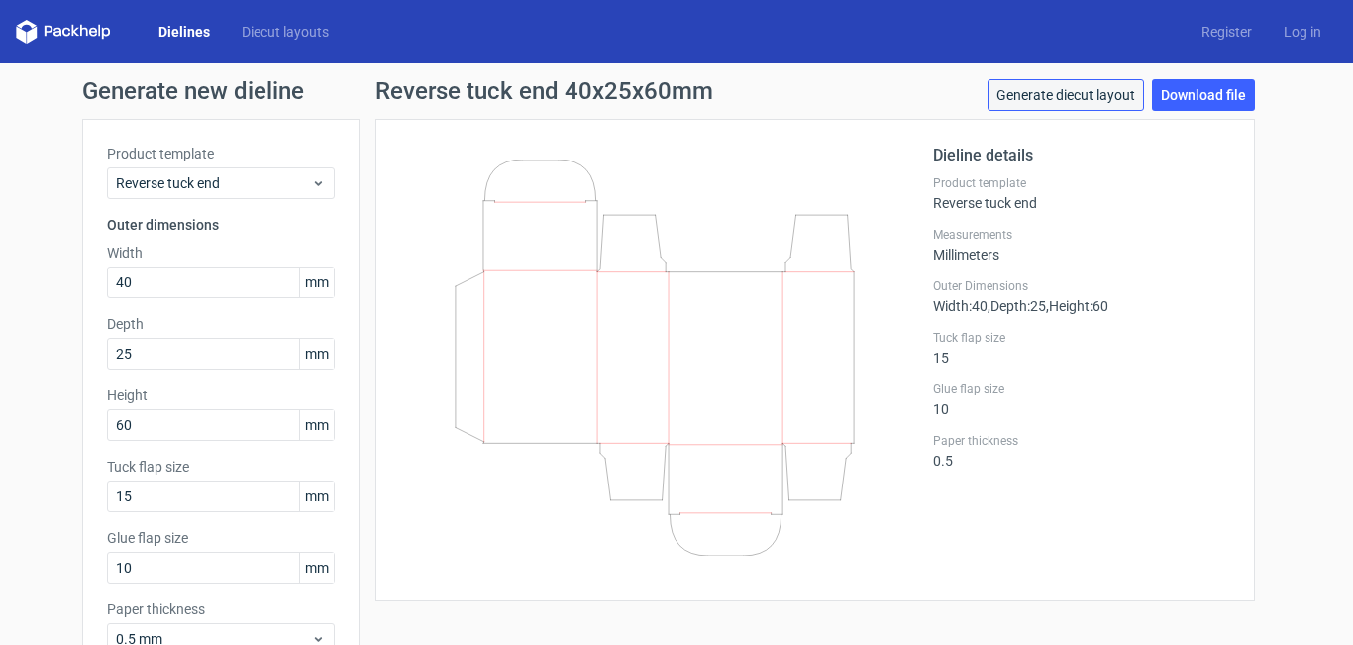
click at [1109, 87] on link "Generate diecut layout" at bounding box center [1065, 95] width 156 height 32
